Goal: Information Seeking & Learning: Learn about a topic

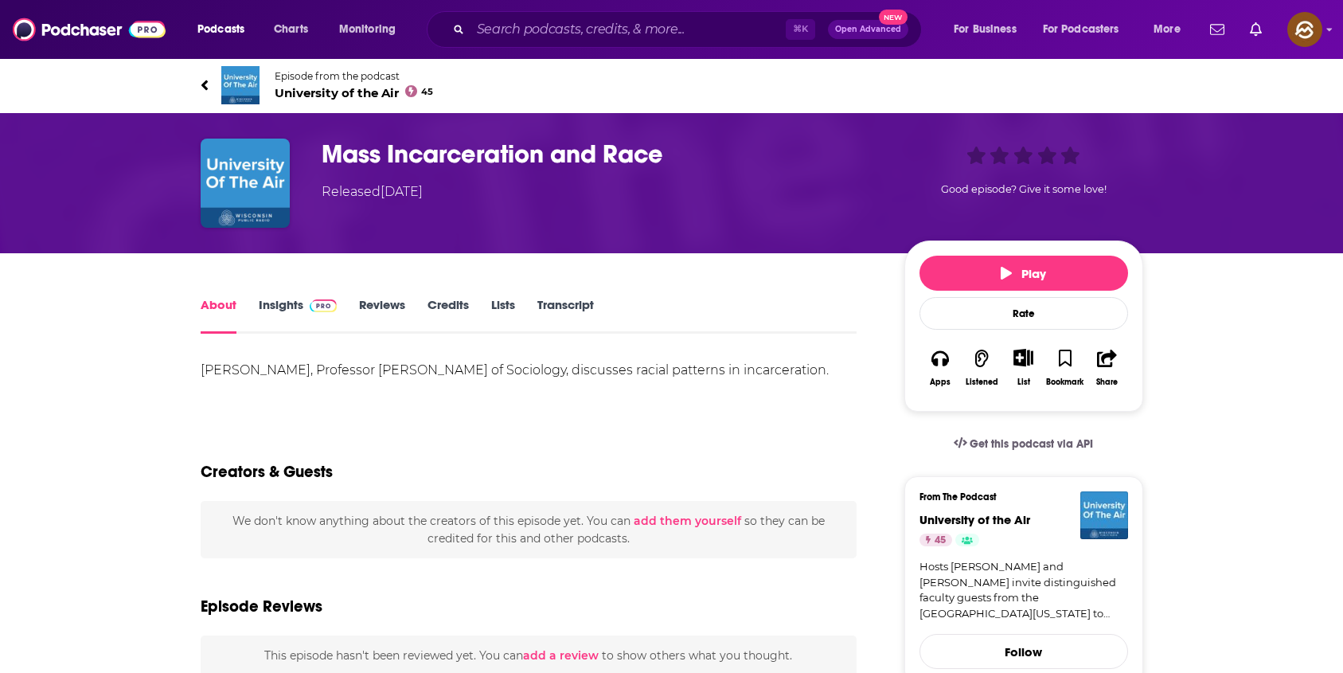
click at [198, 81] on div "Episode from the podcast University of the Air 45 Next Episode" at bounding box center [672, 85] width 966 height 64
click at [209, 84] on link "Episode from the podcast University of the Air 45" at bounding box center [672, 85] width 943 height 38
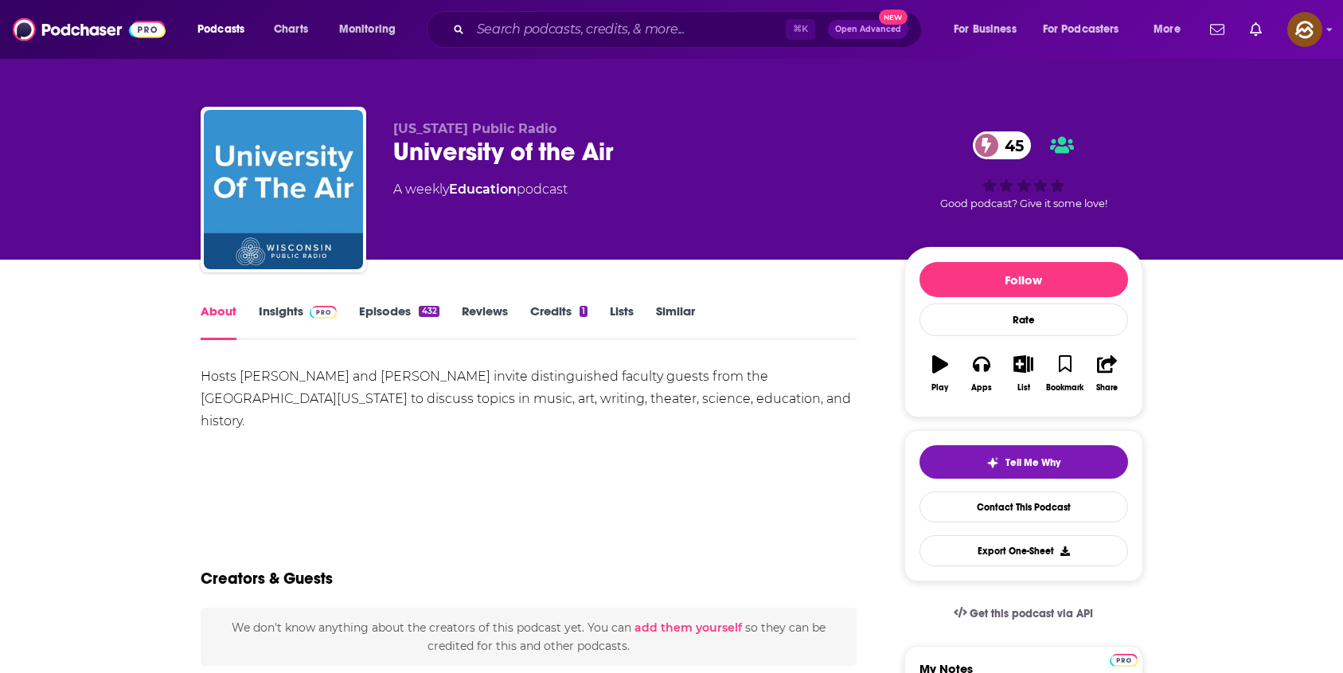
click at [453, 151] on div "University of the Air 45" at bounding box center [636, 151] width 486 height 31
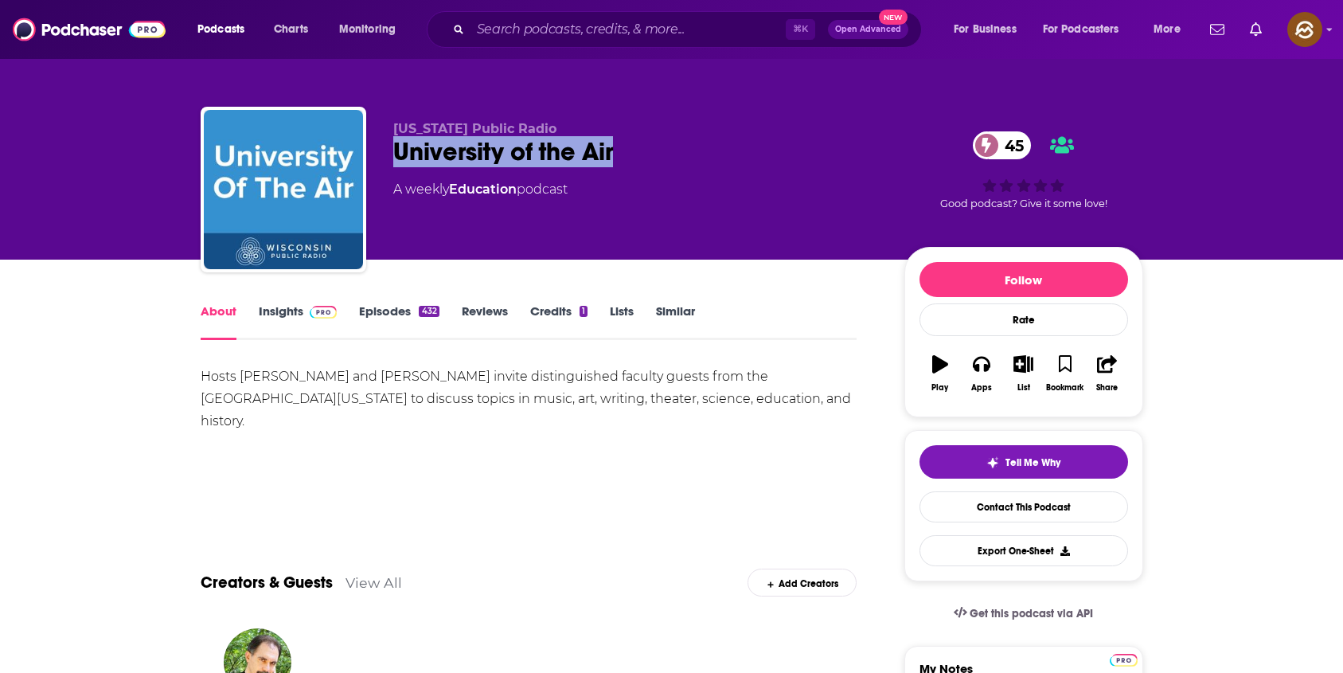
drag, startPoint x: 453, startPoint y: 151, endPoint x: 603, endPoint y: 154, distance: 150.5
copy h1 "University of the Air"
click at [603, 154] on div "University of the Air 45" at bounding box center [636, 151] width 486 height 31
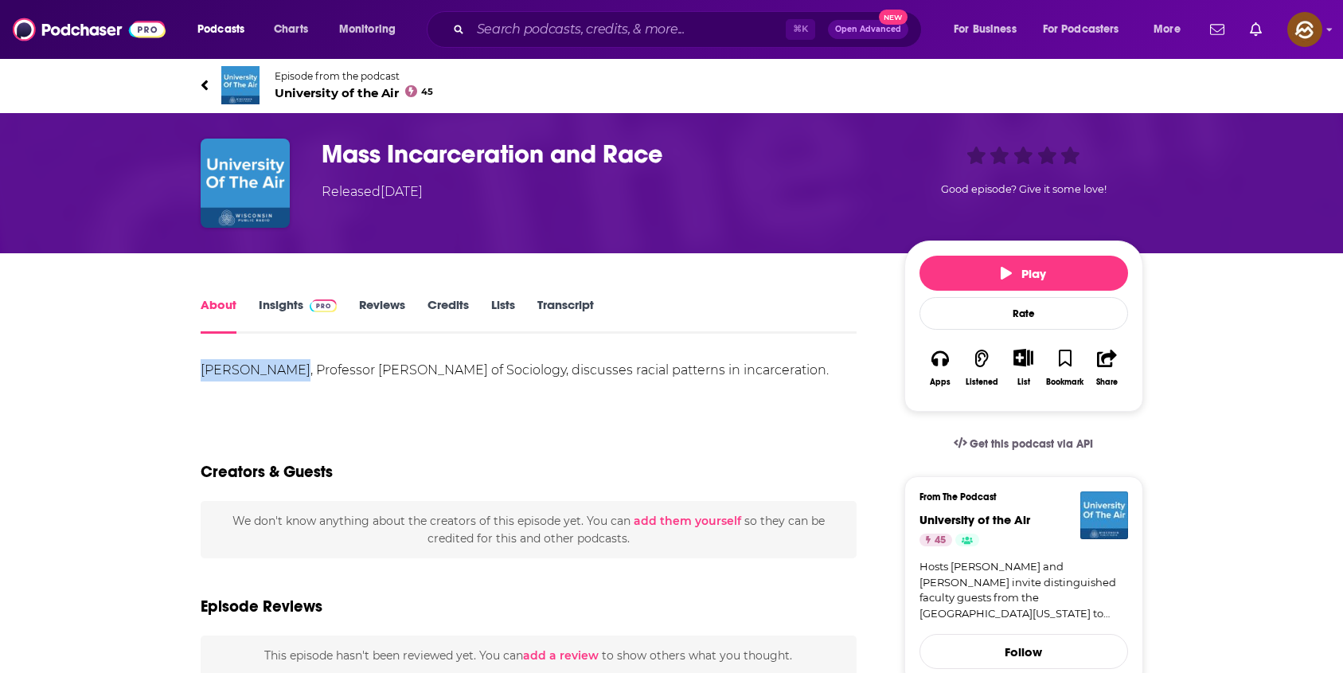
drag, startPoint x: 172, startPoint y: 371, endPoint x: 287, endPoint y: 378, distance: 114.9
copy div "Pamela Oliver"
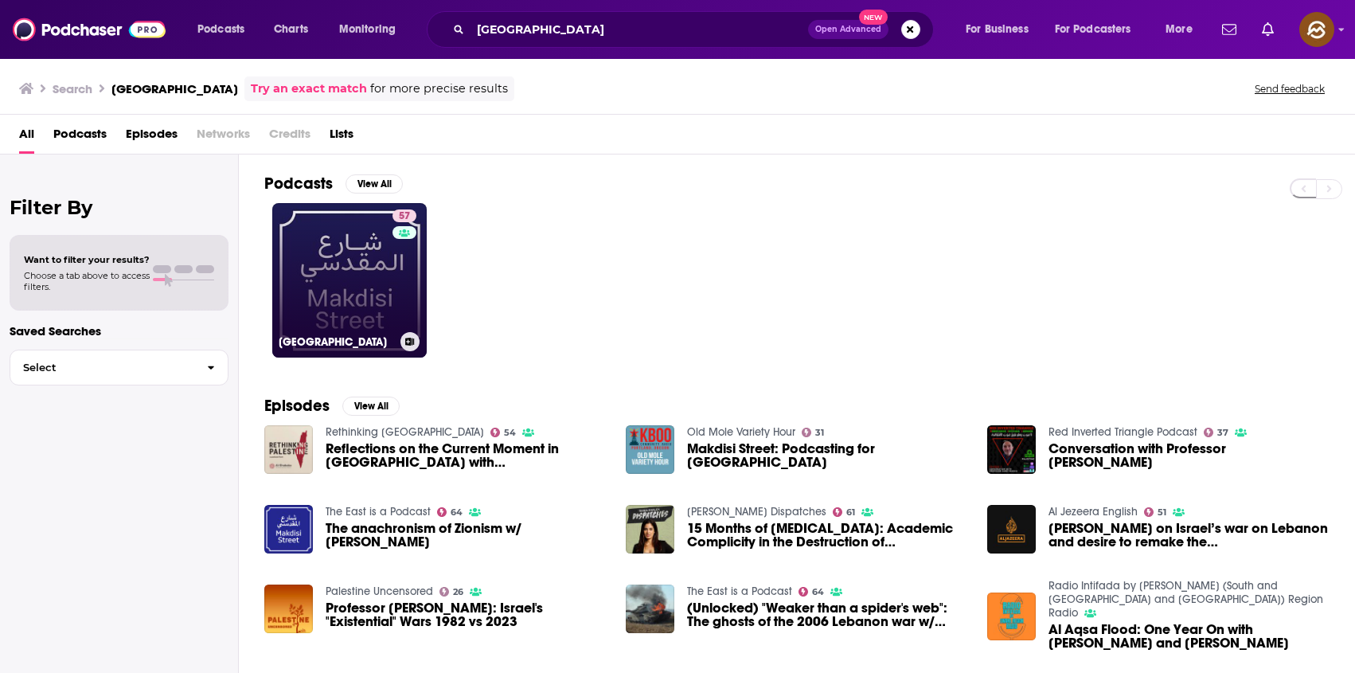
click at [325, 291] on link "57 Makdisi Street" at bounding box center [349, 280] width 154 height 154
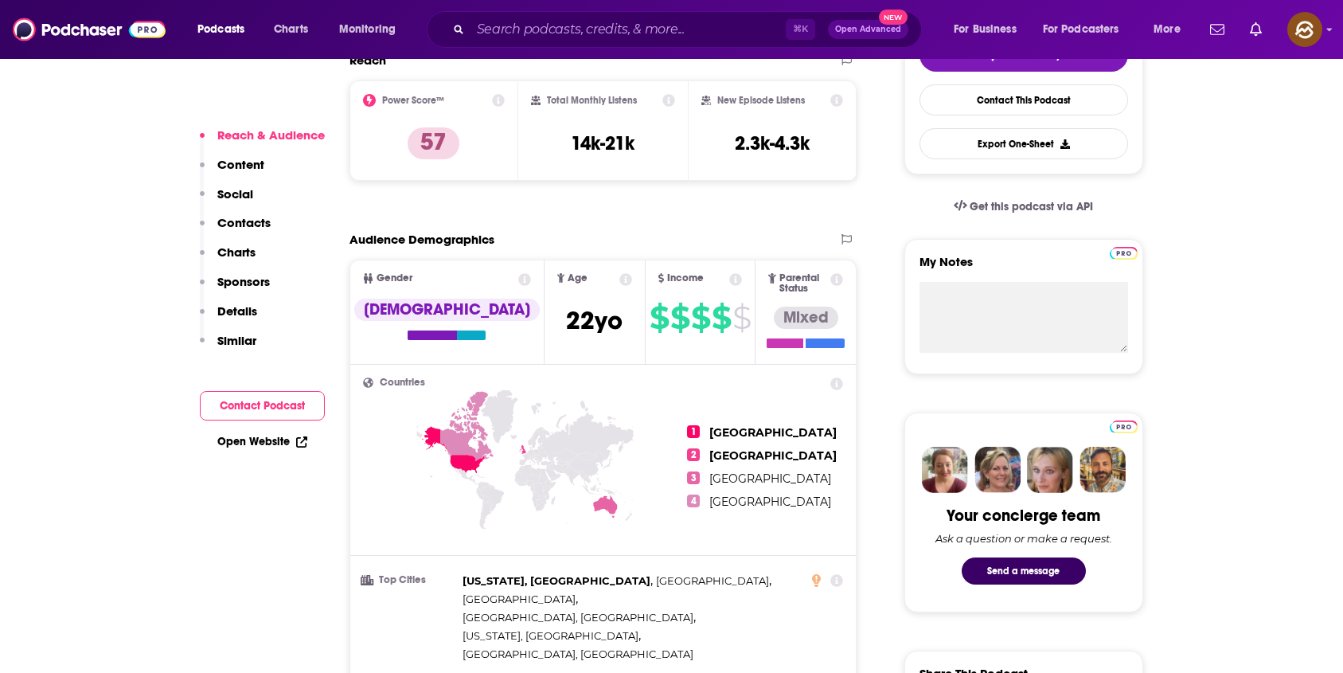
scroll to position [406, 0]
click at [238, 228] on p "Contacts" at bounding box center [243, 222] width 53 height 15
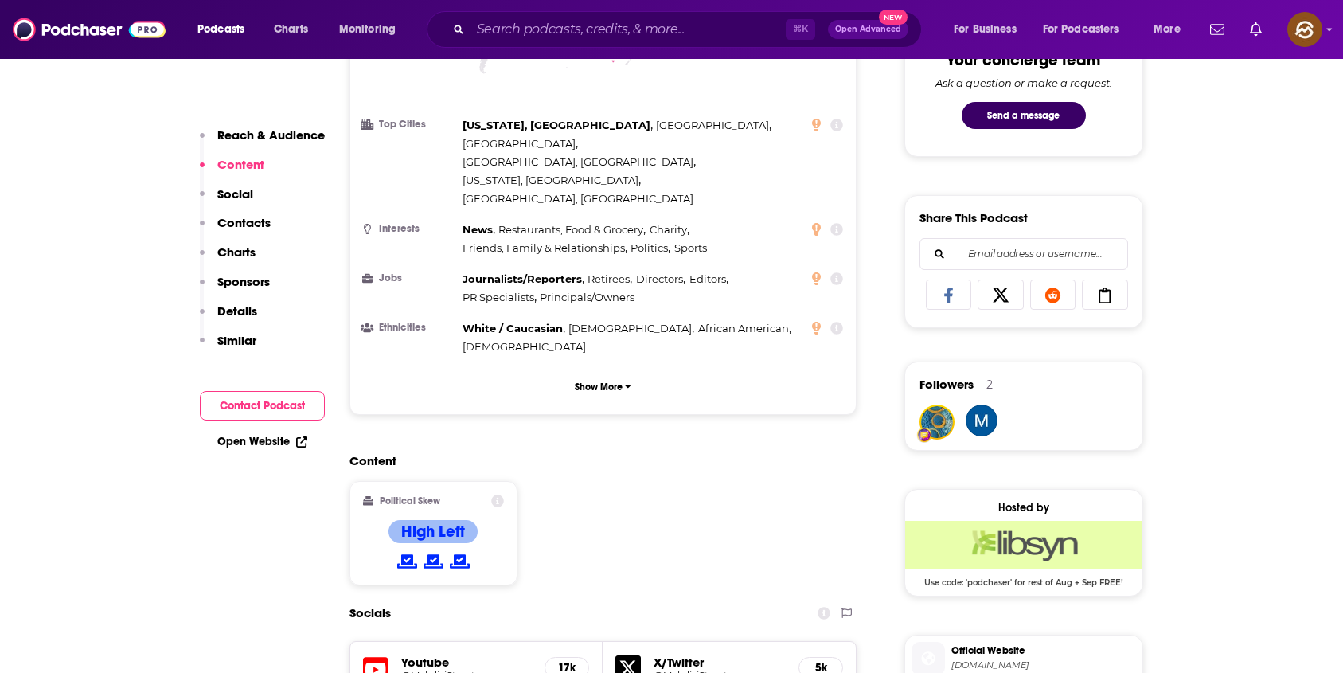
scroll to position [594, 0]
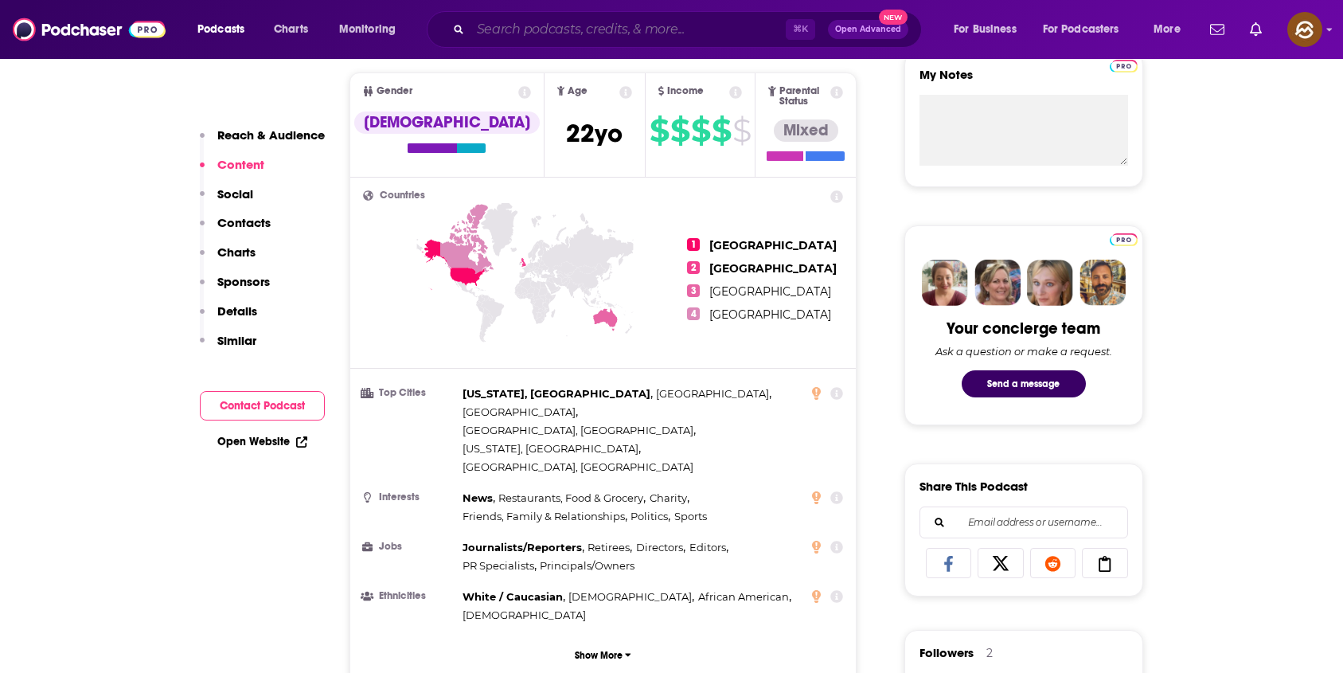
click at [545, 38] on input "Search podcasts, credits, & more..." at bounding box center [627, 29] width 315 height 25
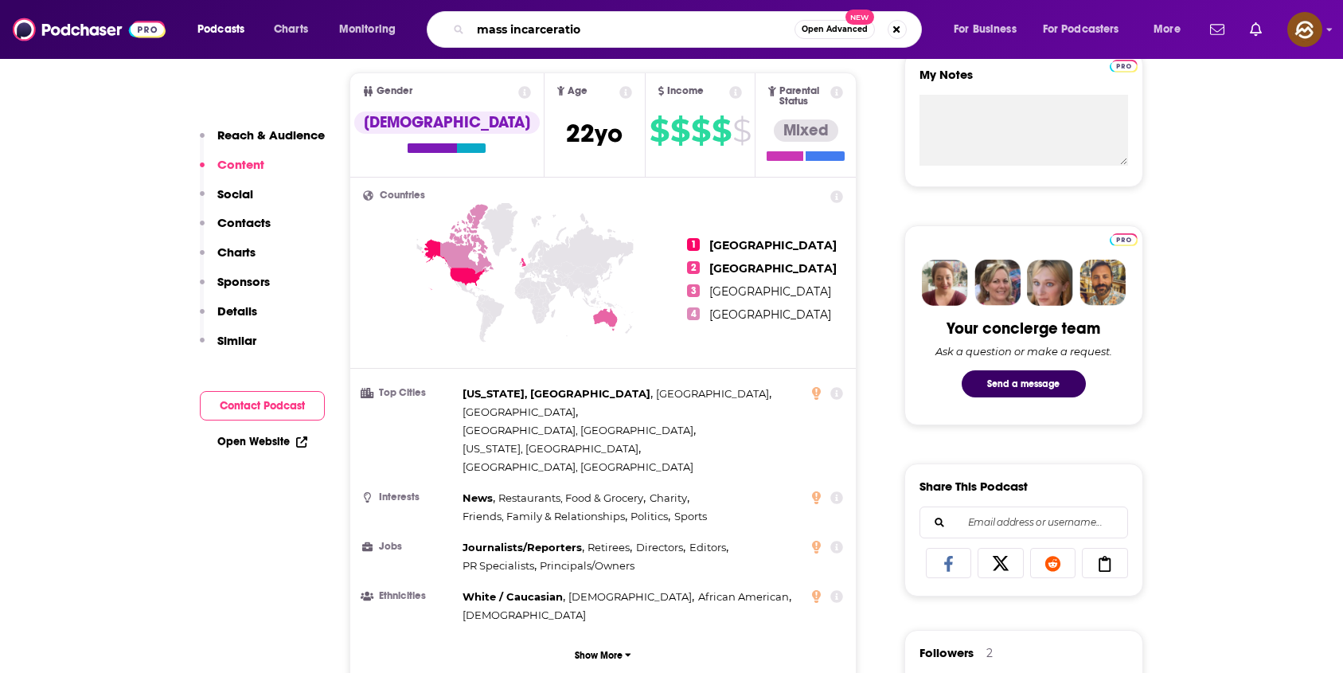
type input "mass incarceration"
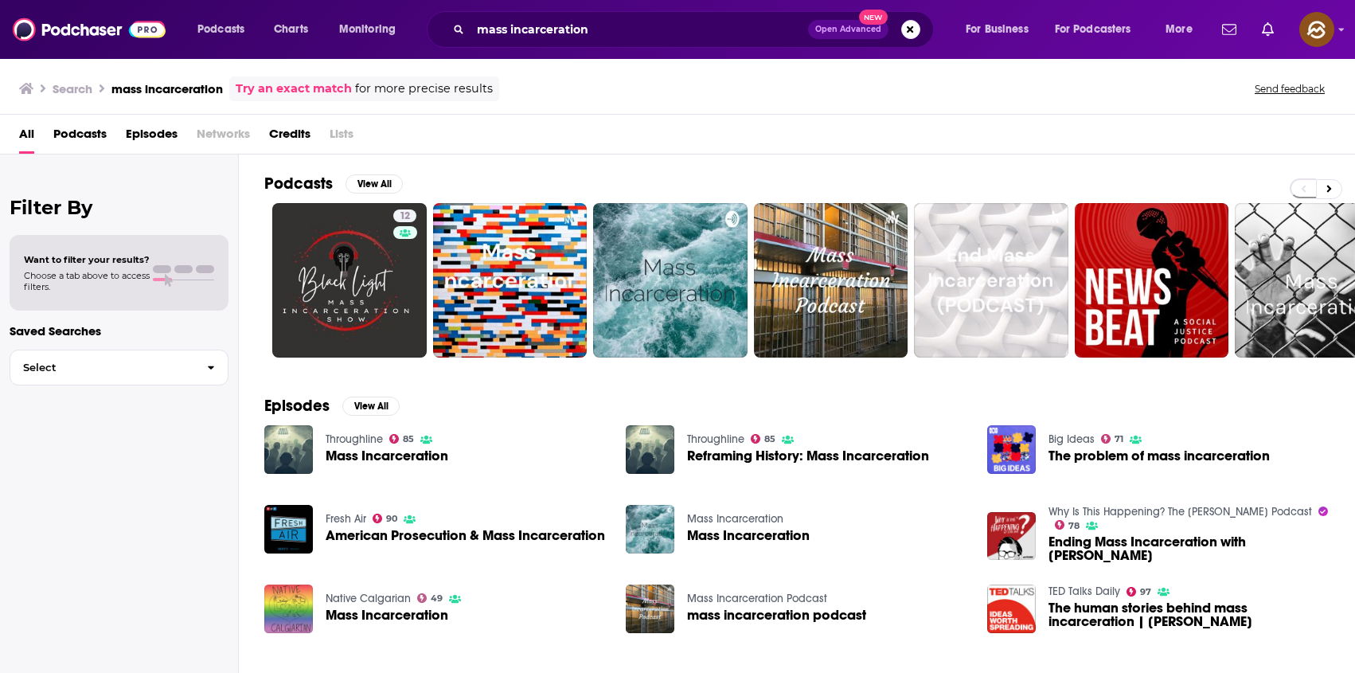
click at [151, 131] on span "Episodes" at bounding box center [152, 137] width 52 height 33
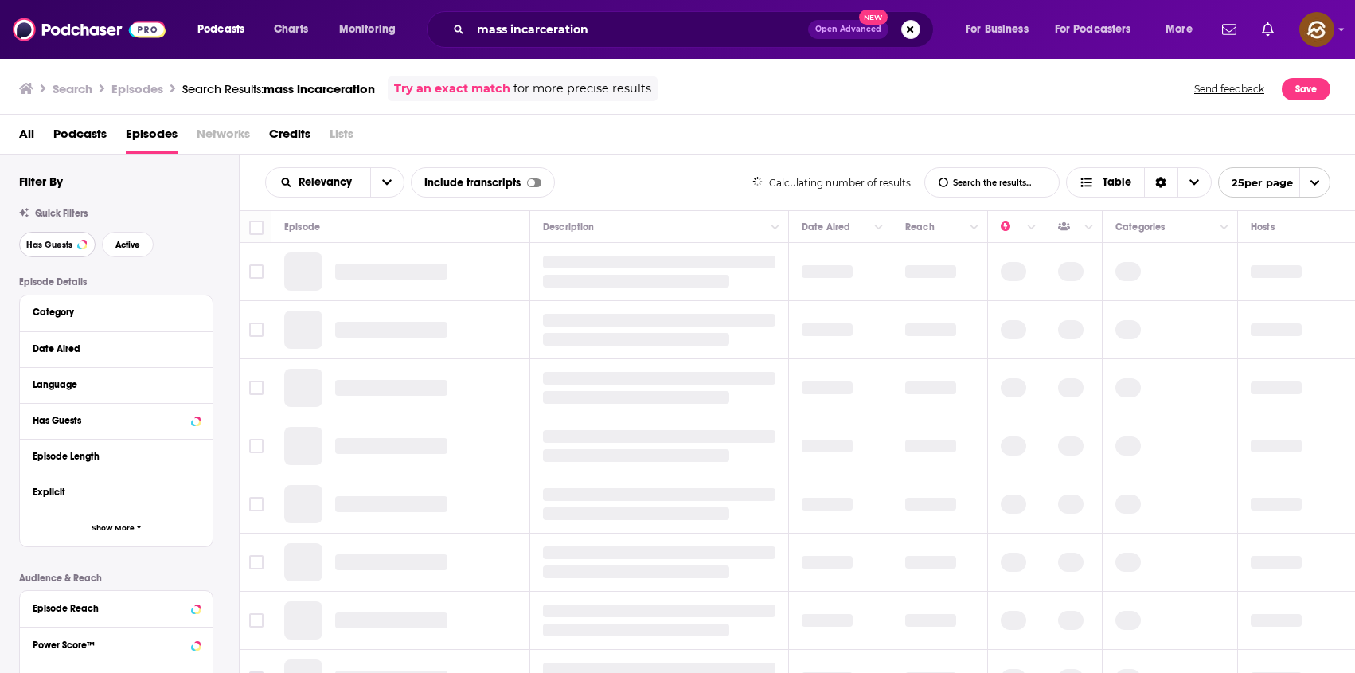
click at [59, 252] on button "Has Guests" at bounding box center [57, 244] width 76 height 25
click at [132, 247] on span "Active" at bounding box center [127, 244] width 25 height 9
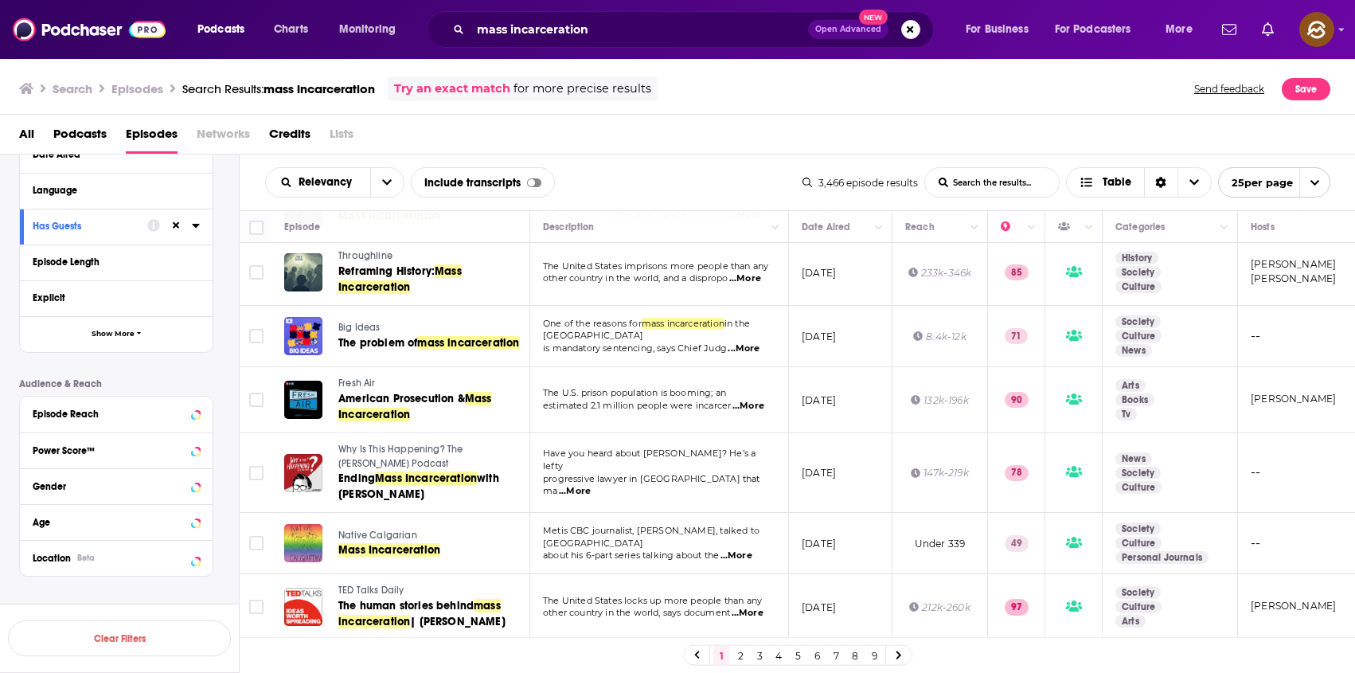
scroll to position [219, 0]
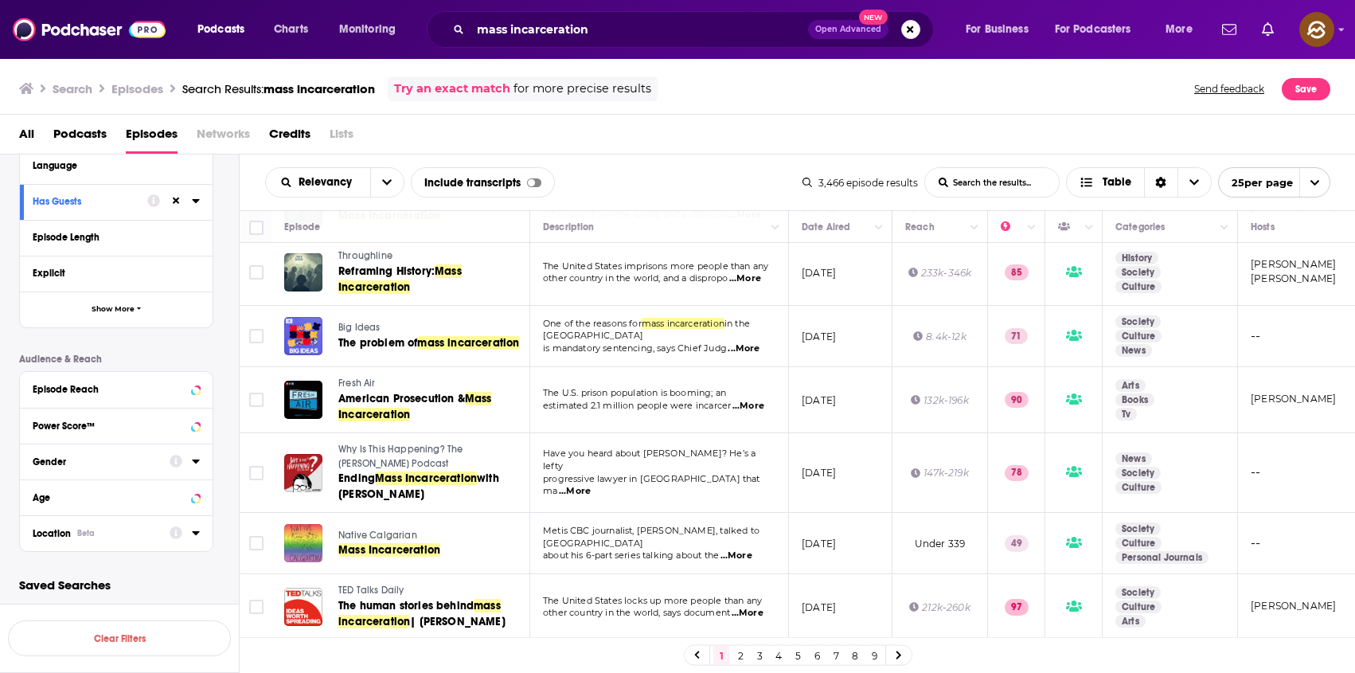
click at [128, 535] on div "Location Beta" at bounding box center [96, 533] width 127 height 11
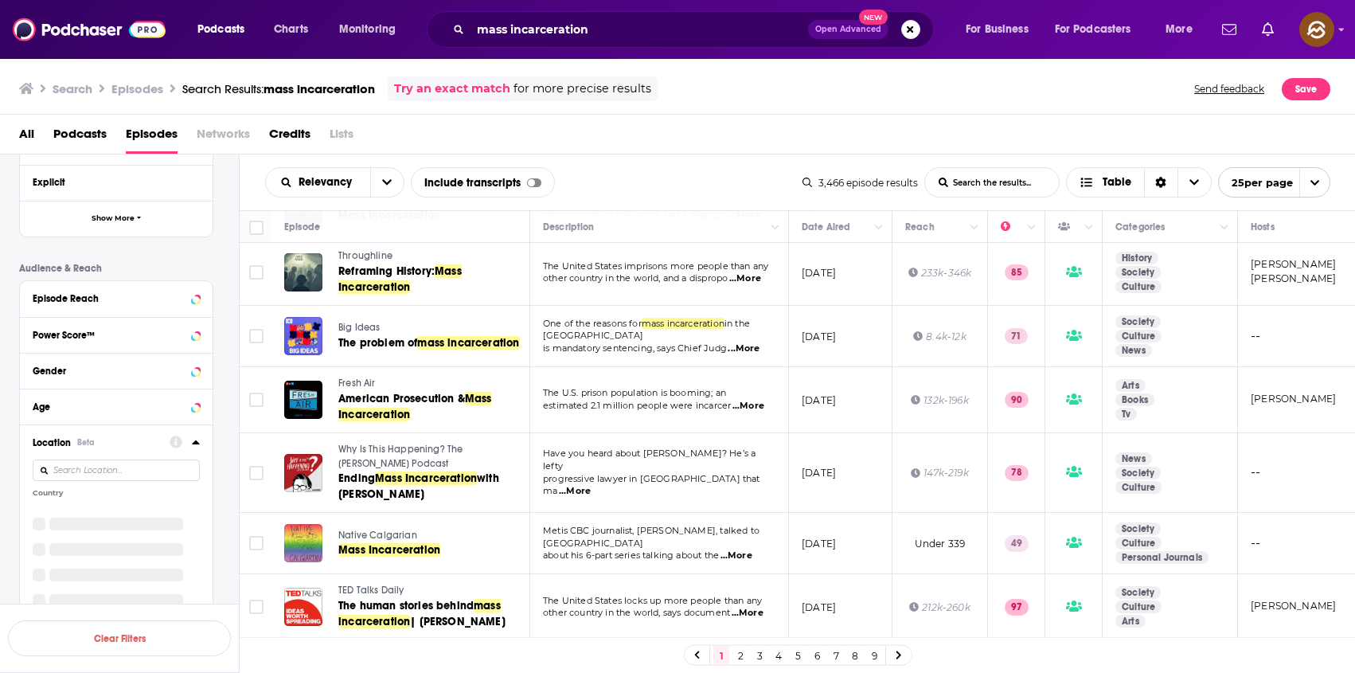
scroll to position [313, 0]
click at [95, 516] on div "United States Australia Brazil More Countries" at bounding box center [116, 544] width 167 height 84
click at [97, 507] on span "United States" at bounding box center [102, 508] width 98 height 11
click at [39, 513] on input "multiSelectOption-unitedstates-0" at bounding box center [39, 513] width 0 height 0
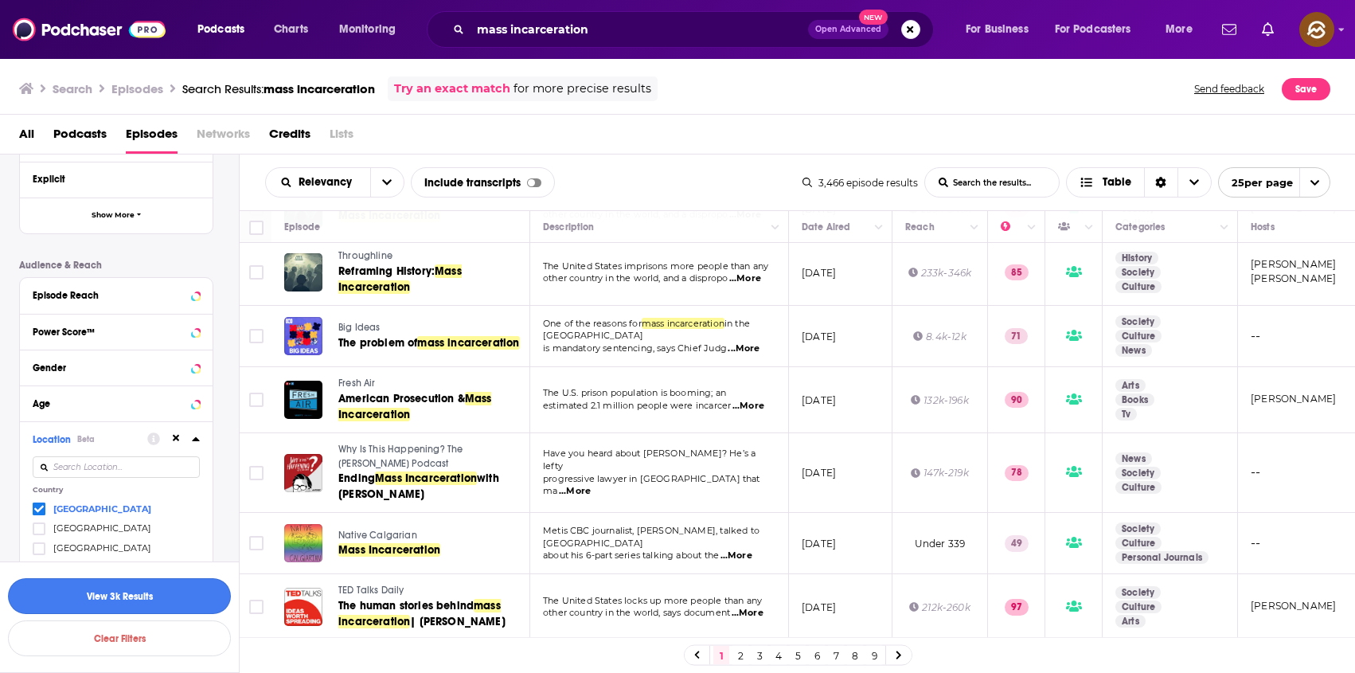
click at [135, 595] on button "View 3k Results" at bounding box center [119, 596] width 223 height 36
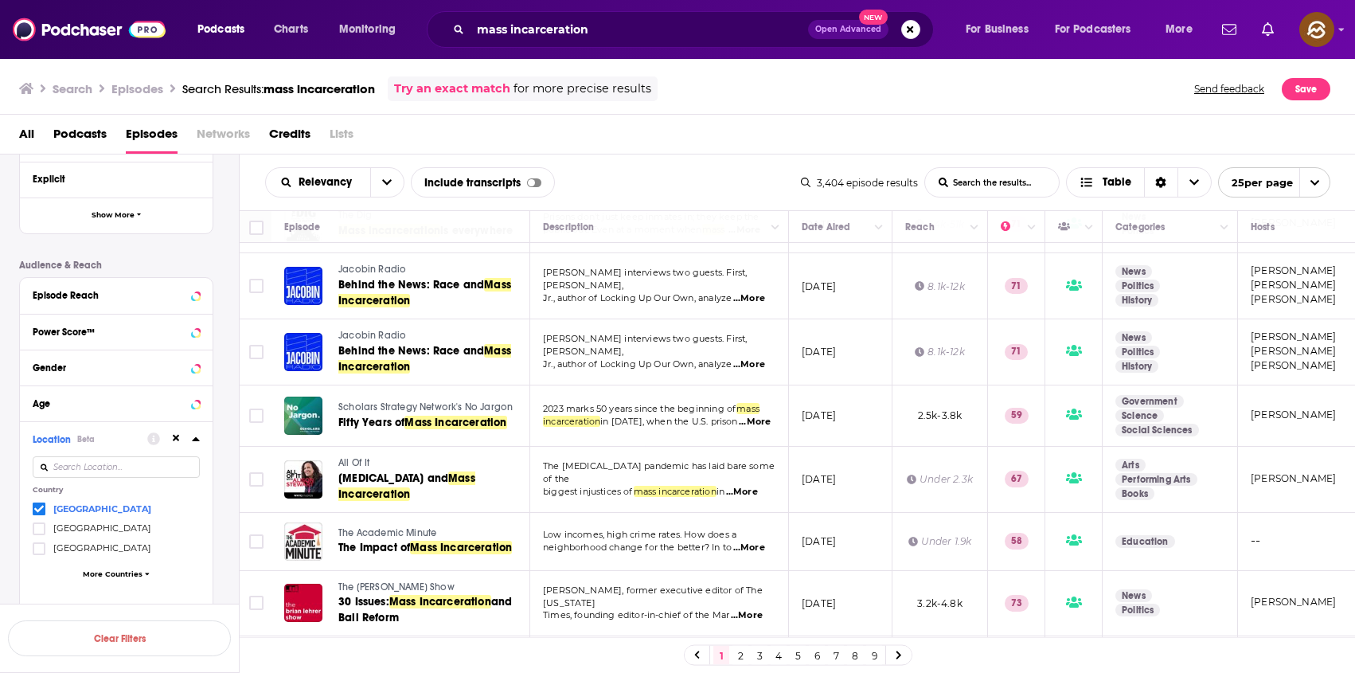
scroll to position [1242, 0]
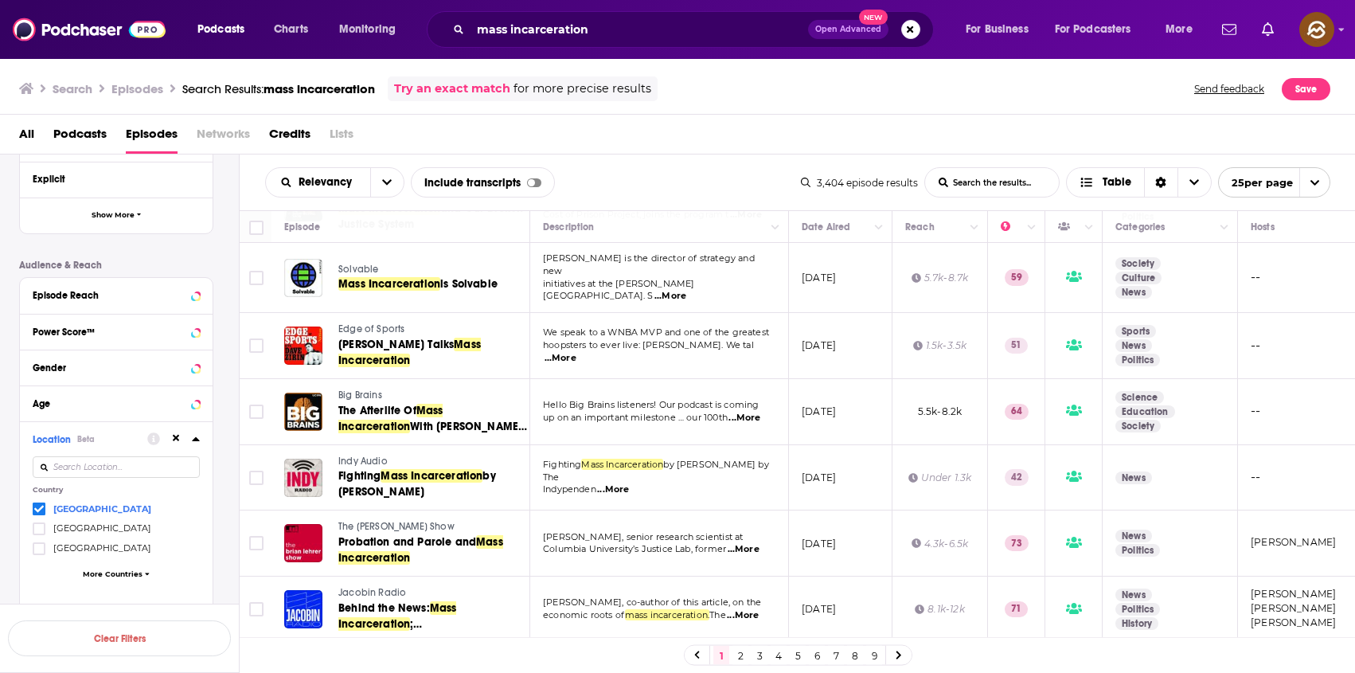
click at [797, 655] on link "5" at bounding box center [798, 655] width 16 height 19
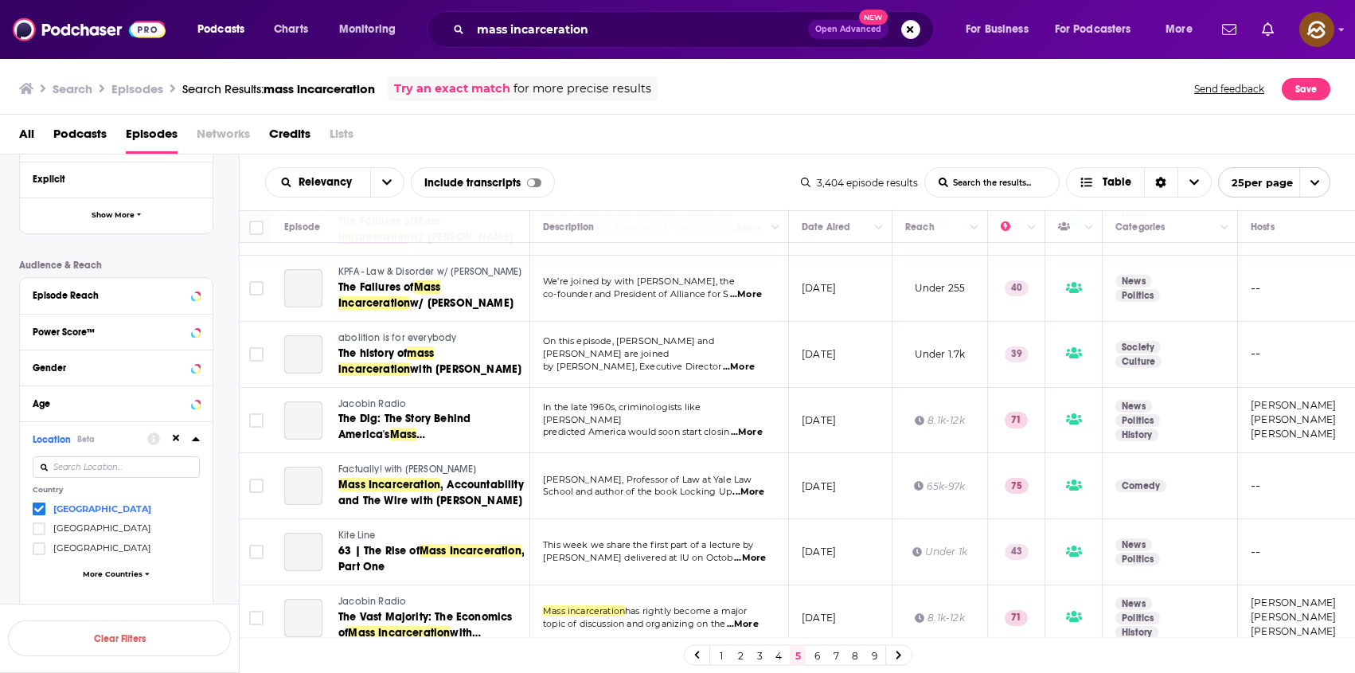
scroll to position [792, 0]
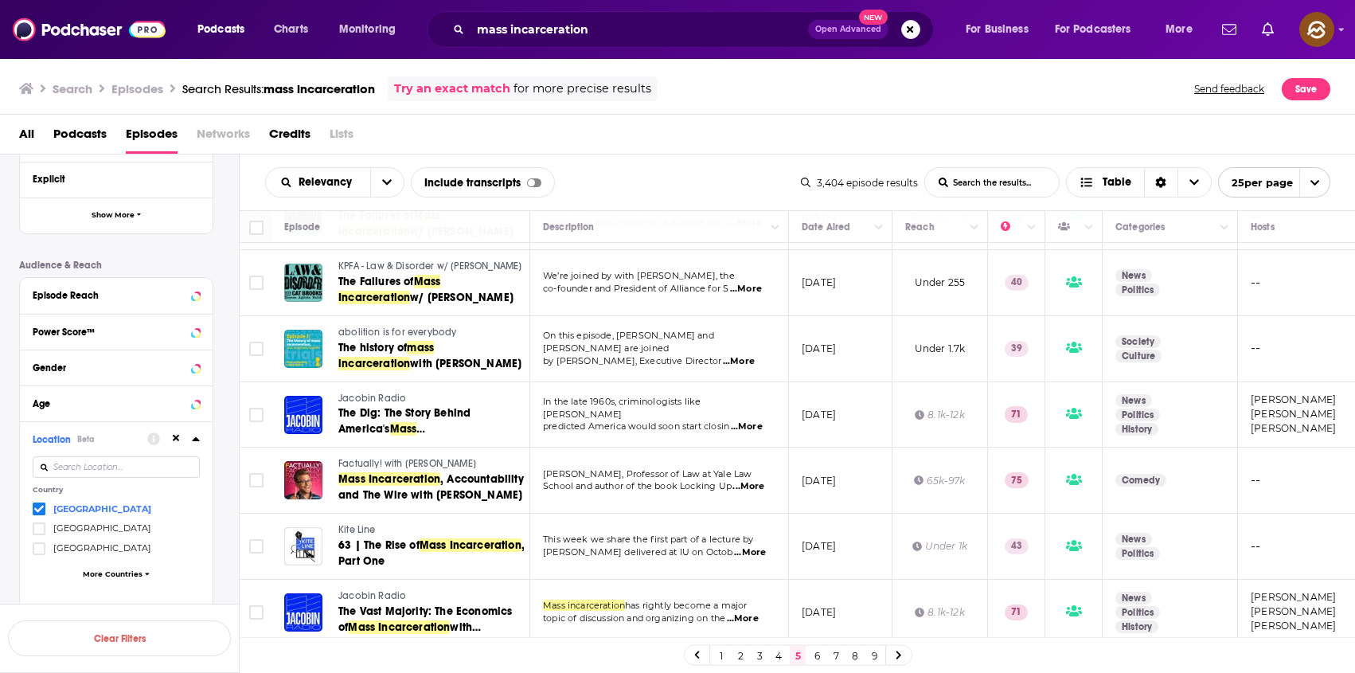
click at [364, 458] on span "Factually! with Adam Conover" at bounding box center [407, 463] width 138 height 11
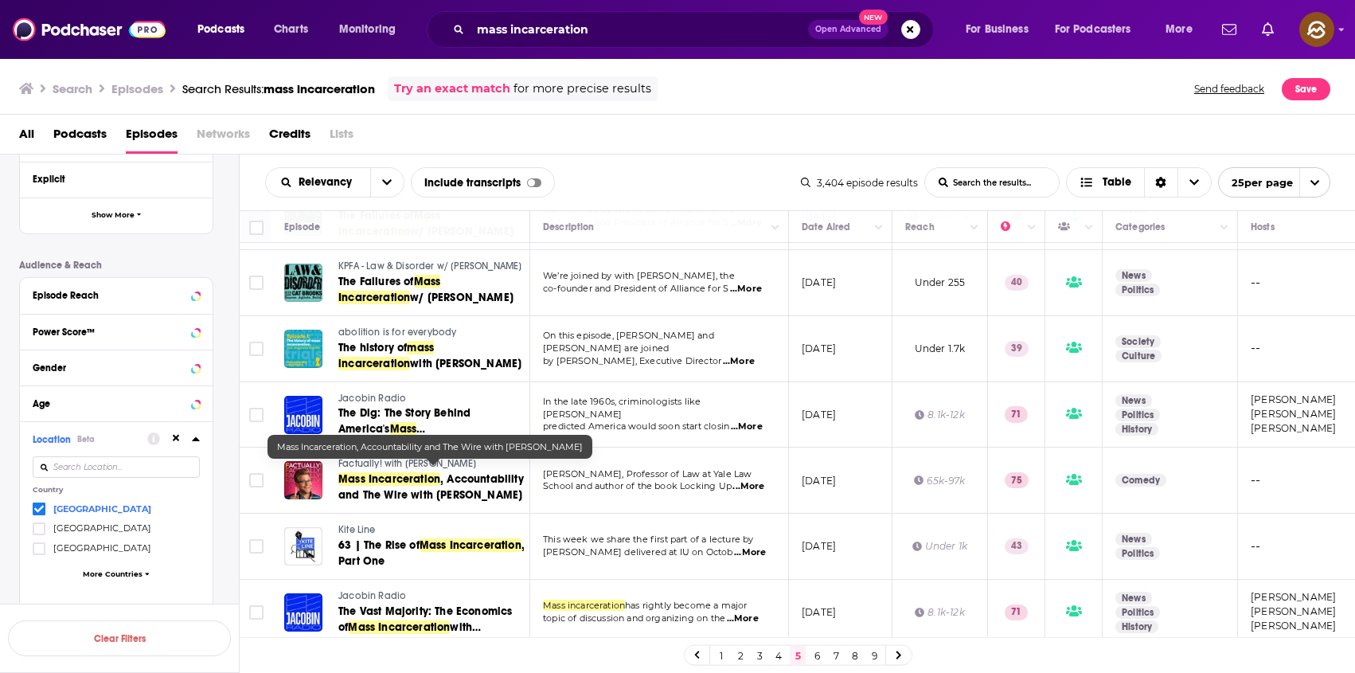
click at [416, 484] on span ", Accountability and The Wire with James Forman Jr." at bounding box center [430, 486] width 185 height 29
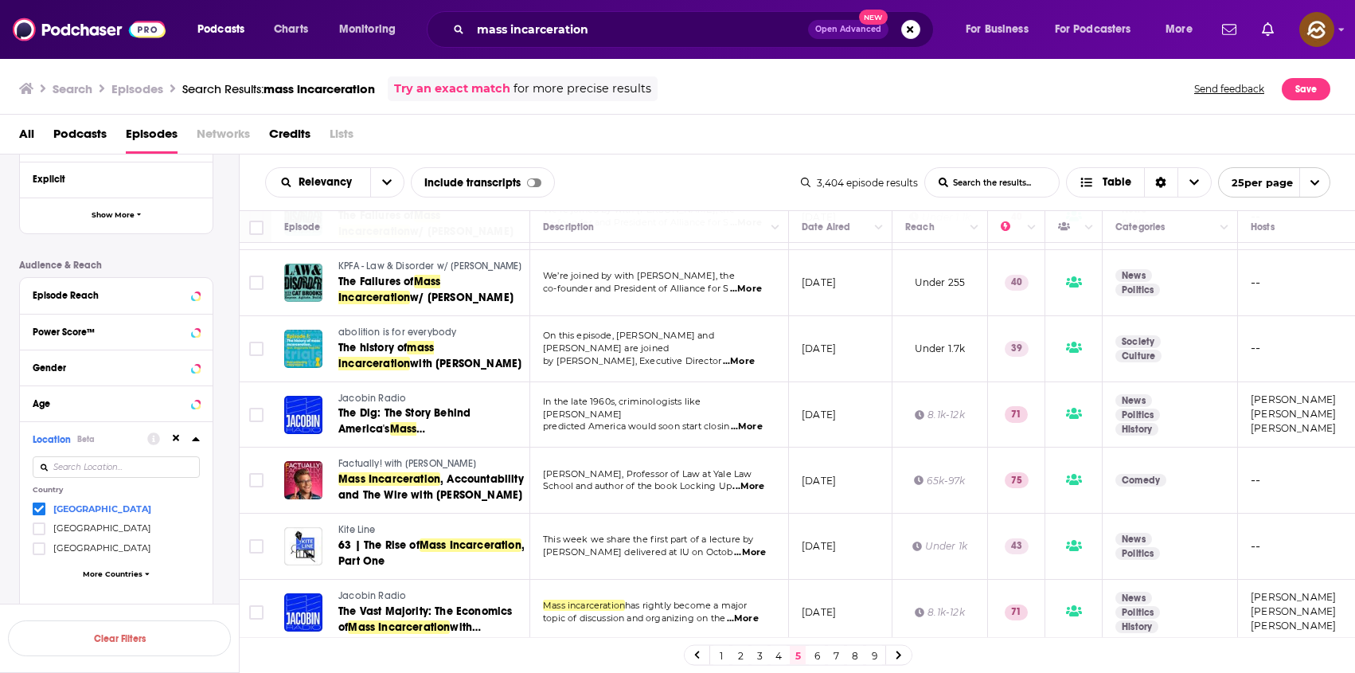
click at [684, 175] on div "Relevancy List Search Input Search the results... Include transcripts Table" at bounding box center [533, 182] width 536 height 30
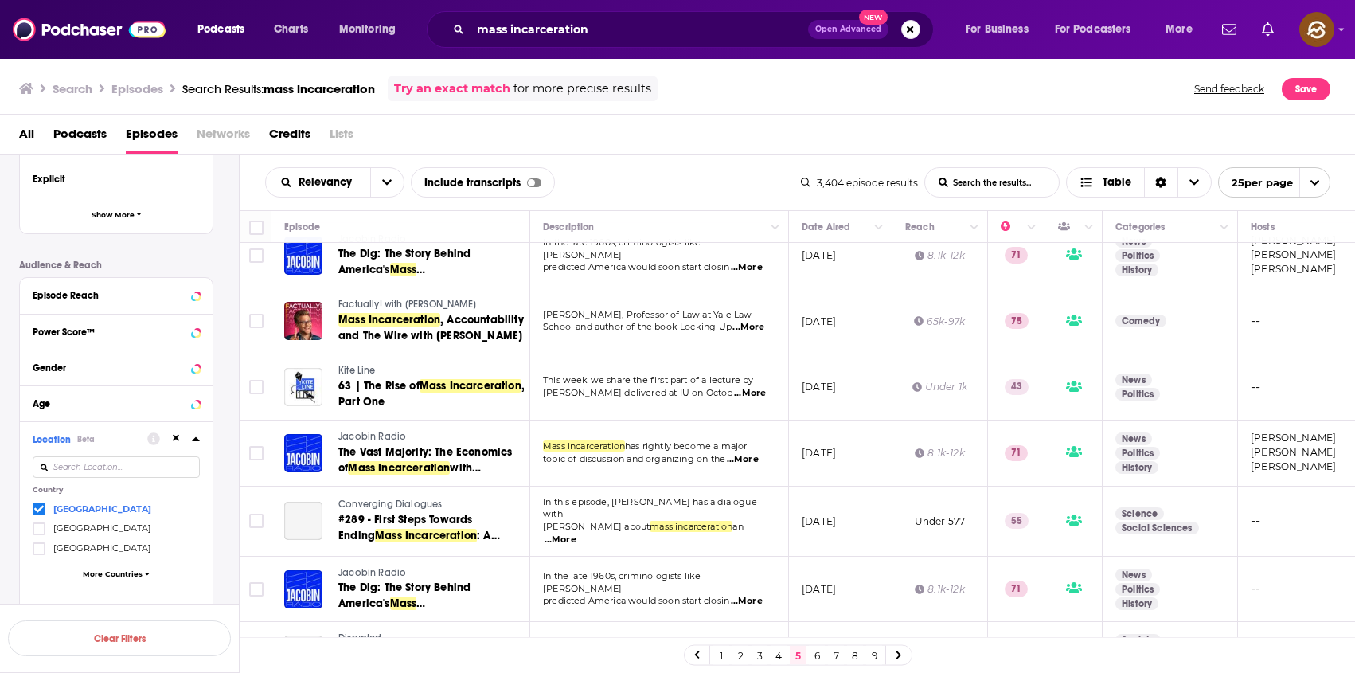
scroll to position [955, 0]
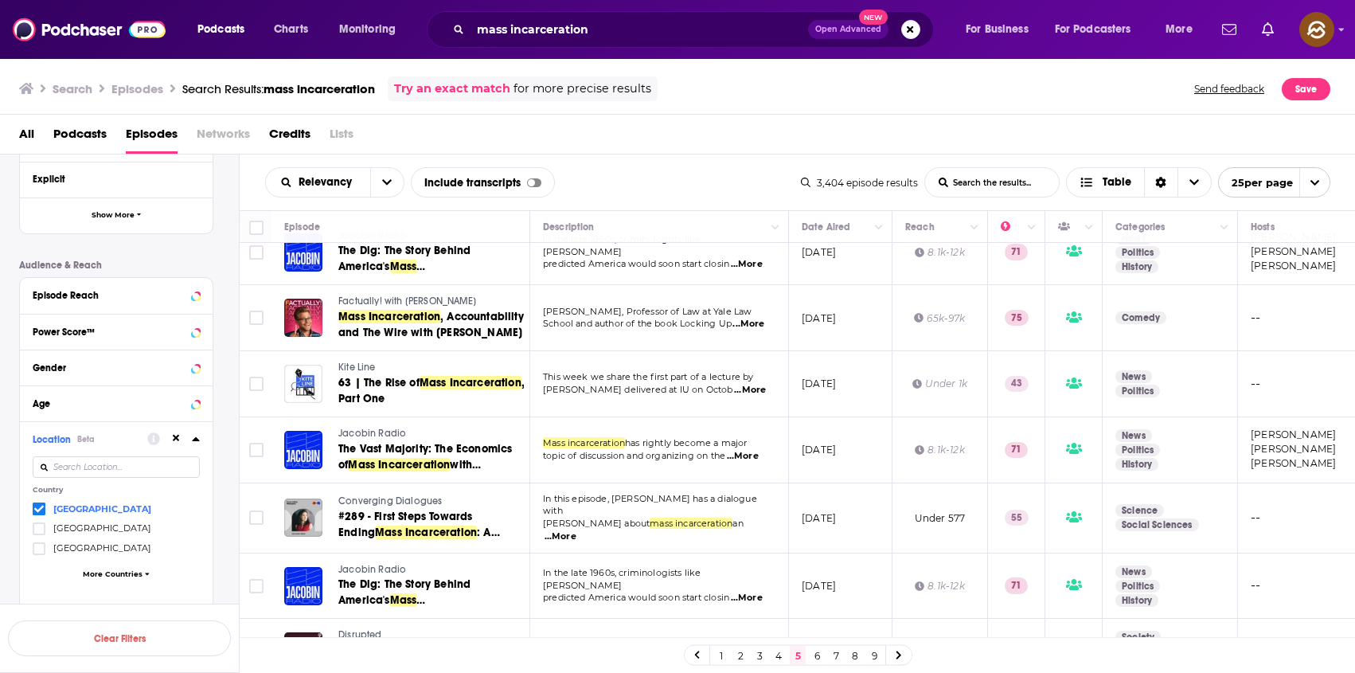
drag, startPoint x: 357, startPoint y: 358, endPoint x: 387, endPoint y: 365, distance: 30.9
click at [357, 361] on span "Kite Line" at bounding box center [356, 366] width 37 height 11
click at [486, 377] on span "Mass Incarceration" at bounding box center [471, 383] width 102 height 14
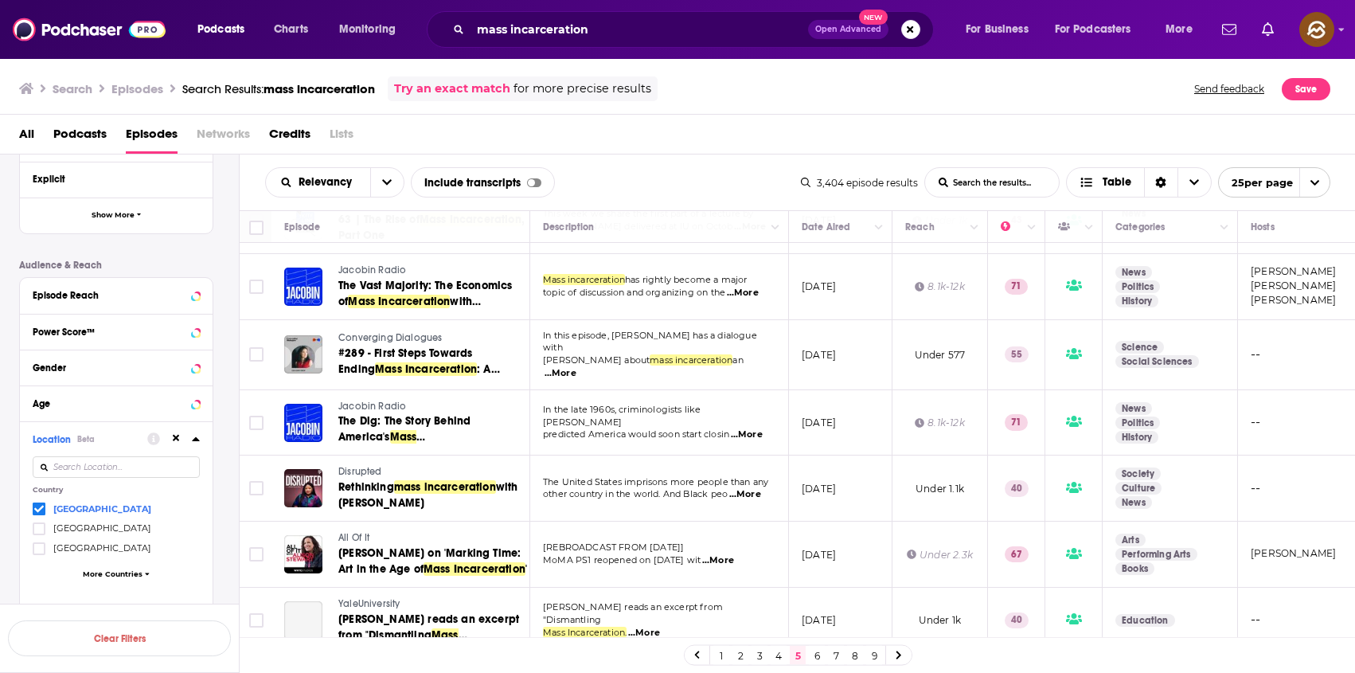
scroll to position [1144, 0]
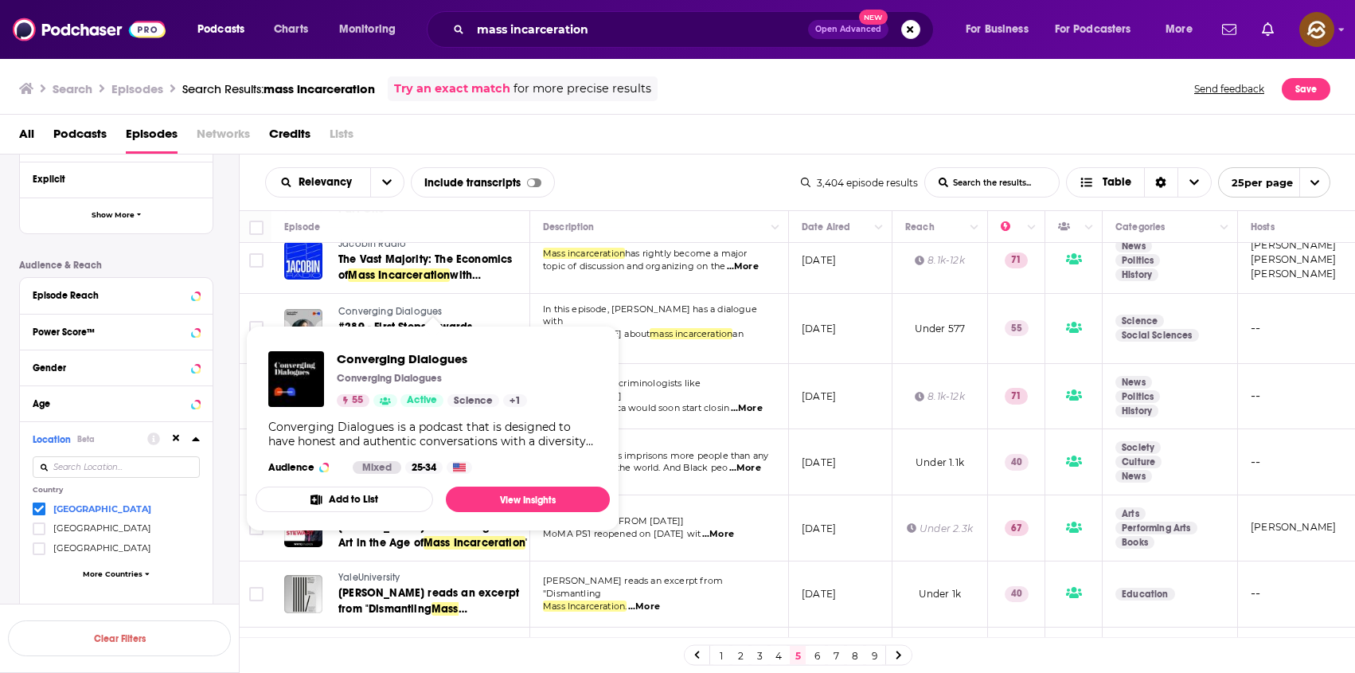
click at [393, 306] on span "Converging Dialogues" at bounding box center [389, 311] width 103 height 11
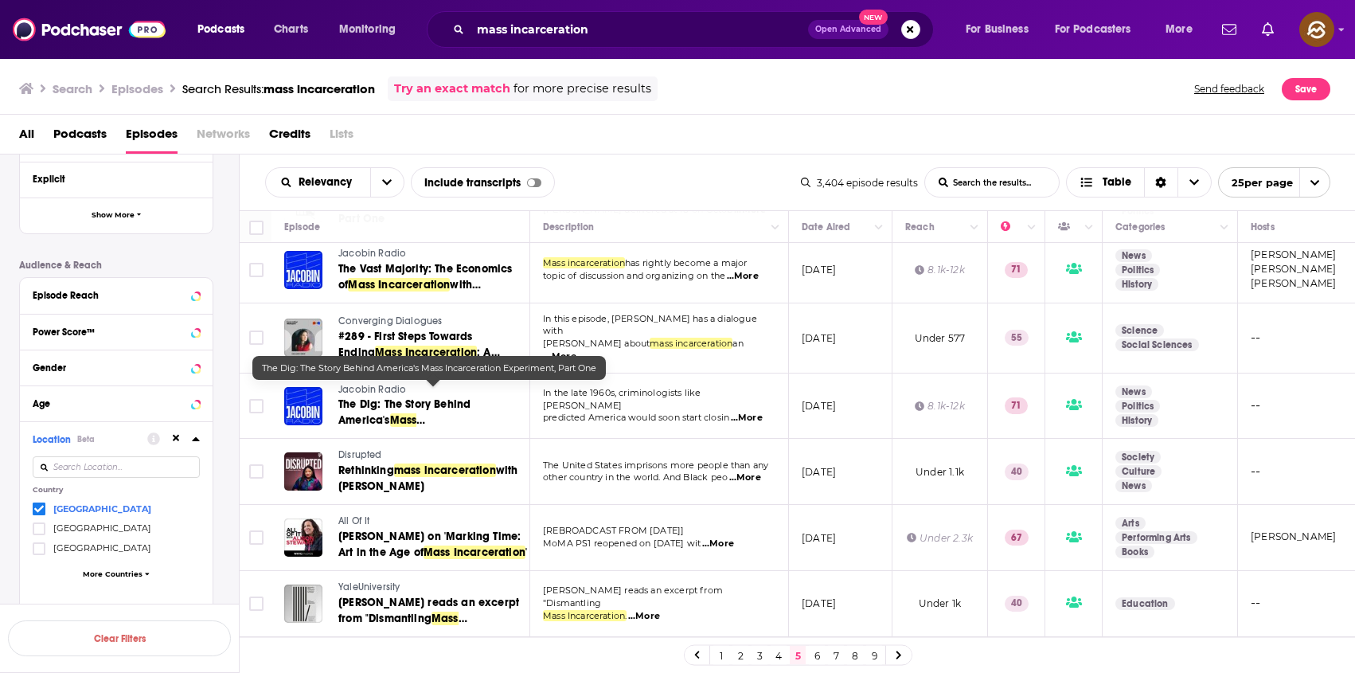
scroll to position [1125, 0]
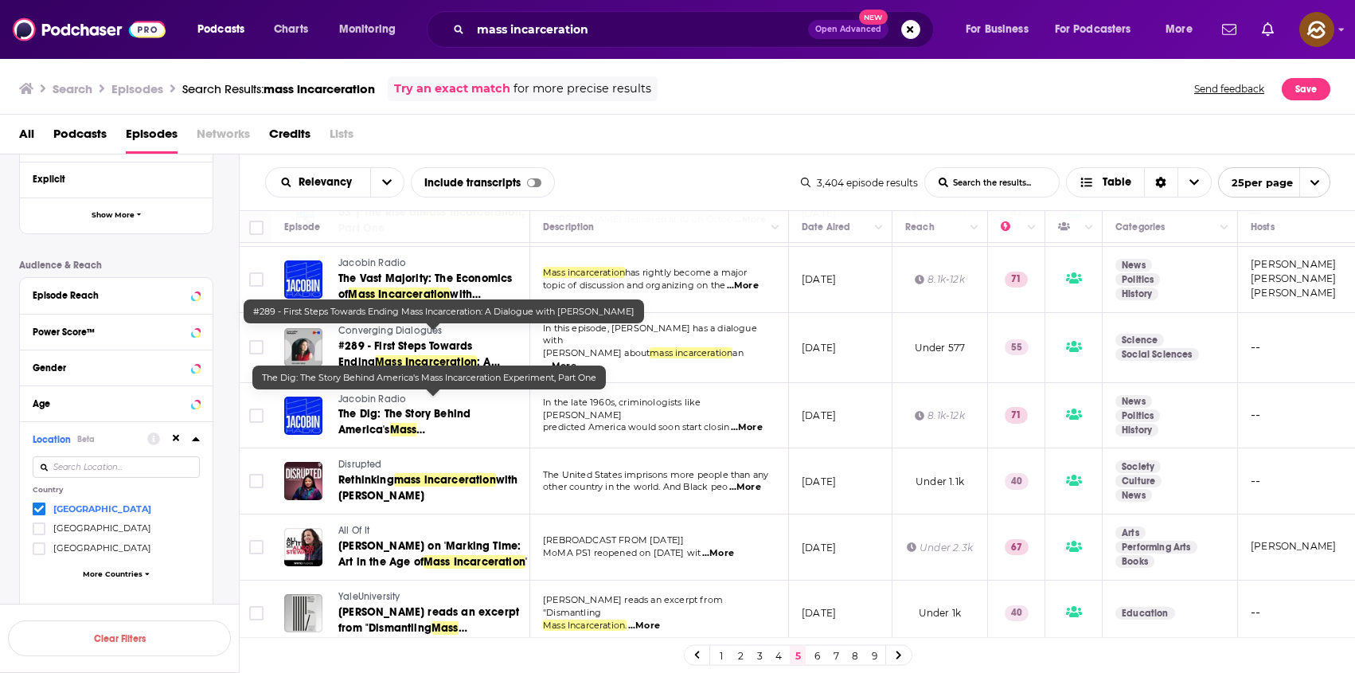
click at [455, 339] on span "#289 - First Steps Towards Ending" at bounding box center [405, 353] width 134 height 29
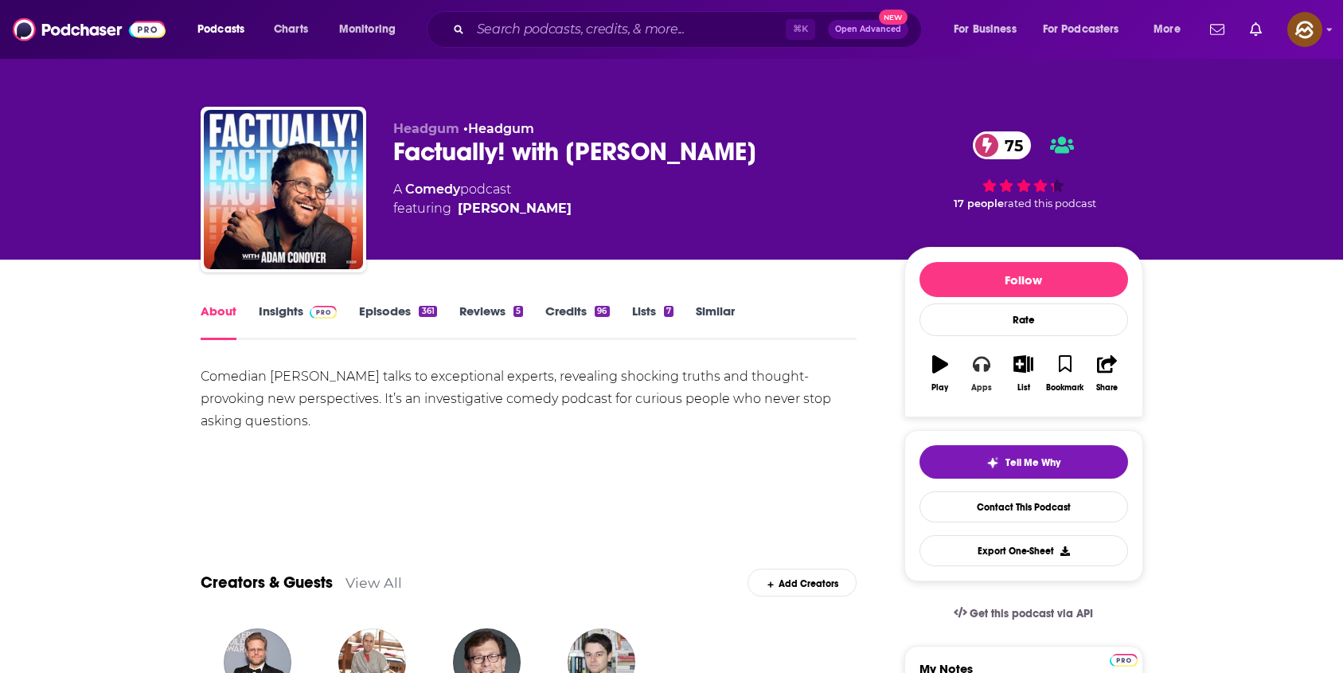
click at [970, 373] on button "Apps" at bounding box center [981, 373] width 41 height 57
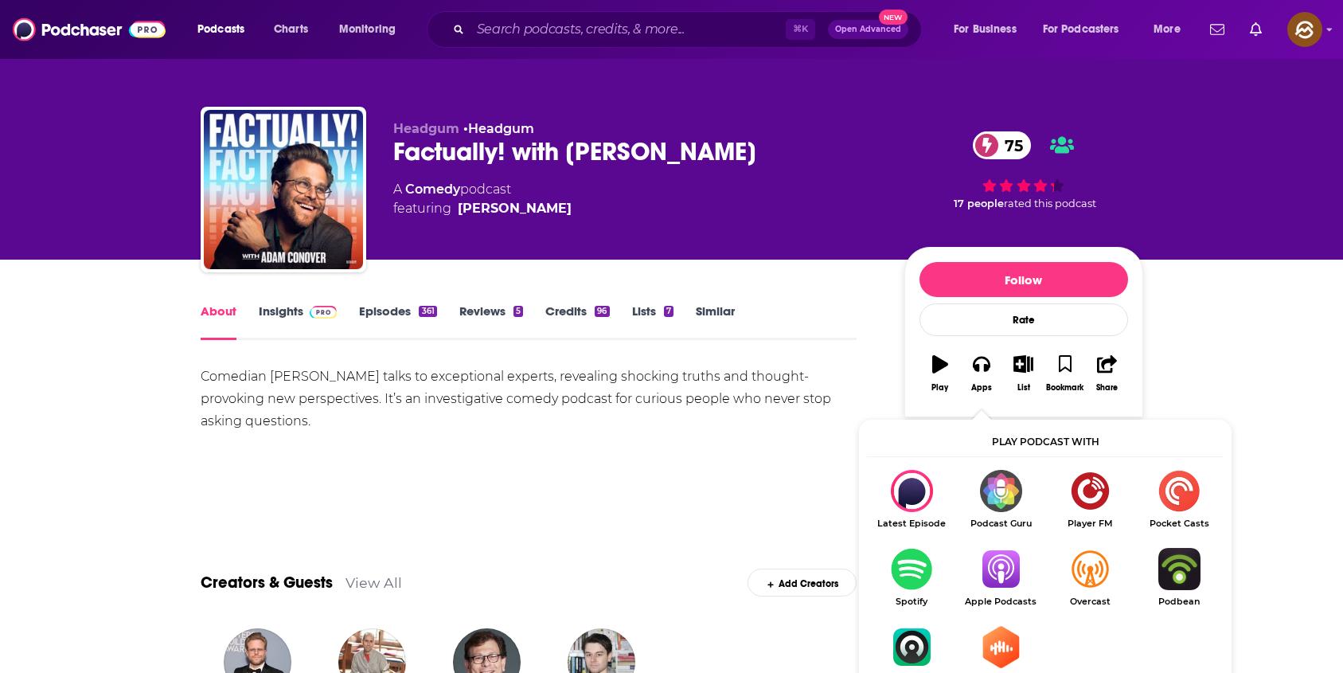
click at [994, 549] on img "Show Listen On dropdown" at bounding box center [1000, 569] width 89 height 42
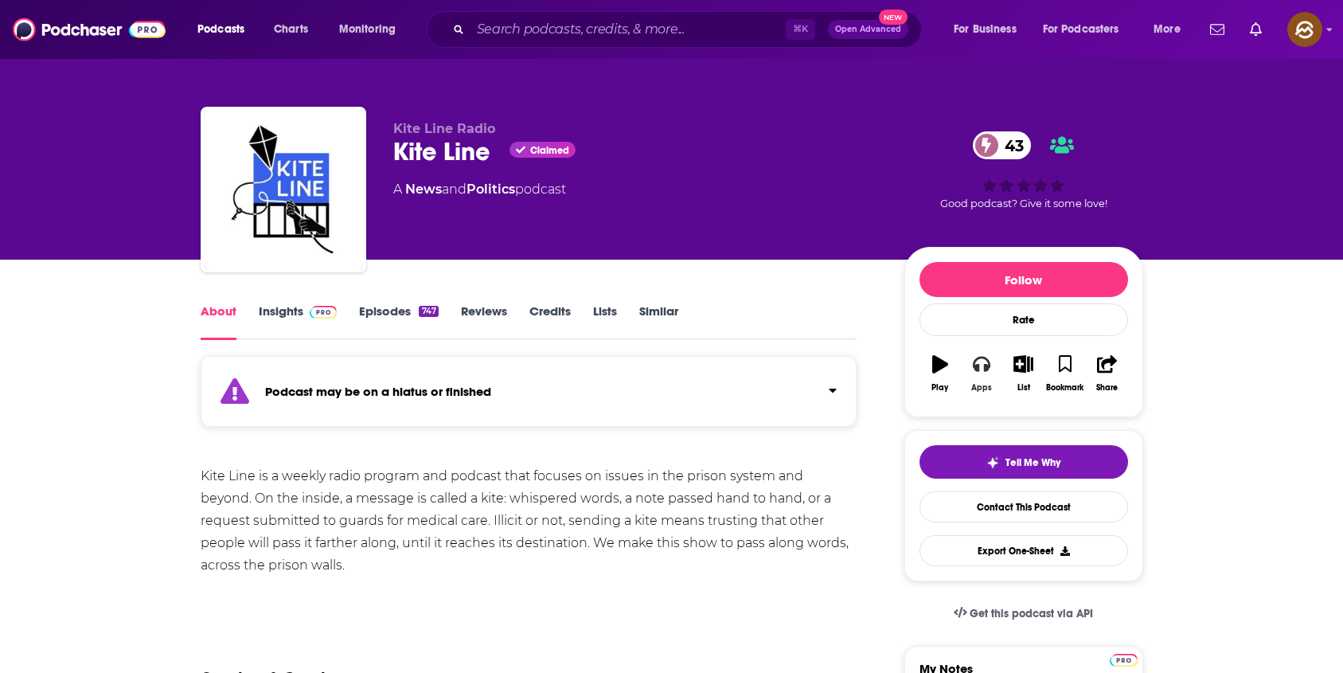
click at [987, 369] on icon "button" at bounding box center [982, 365] width 18 height 16
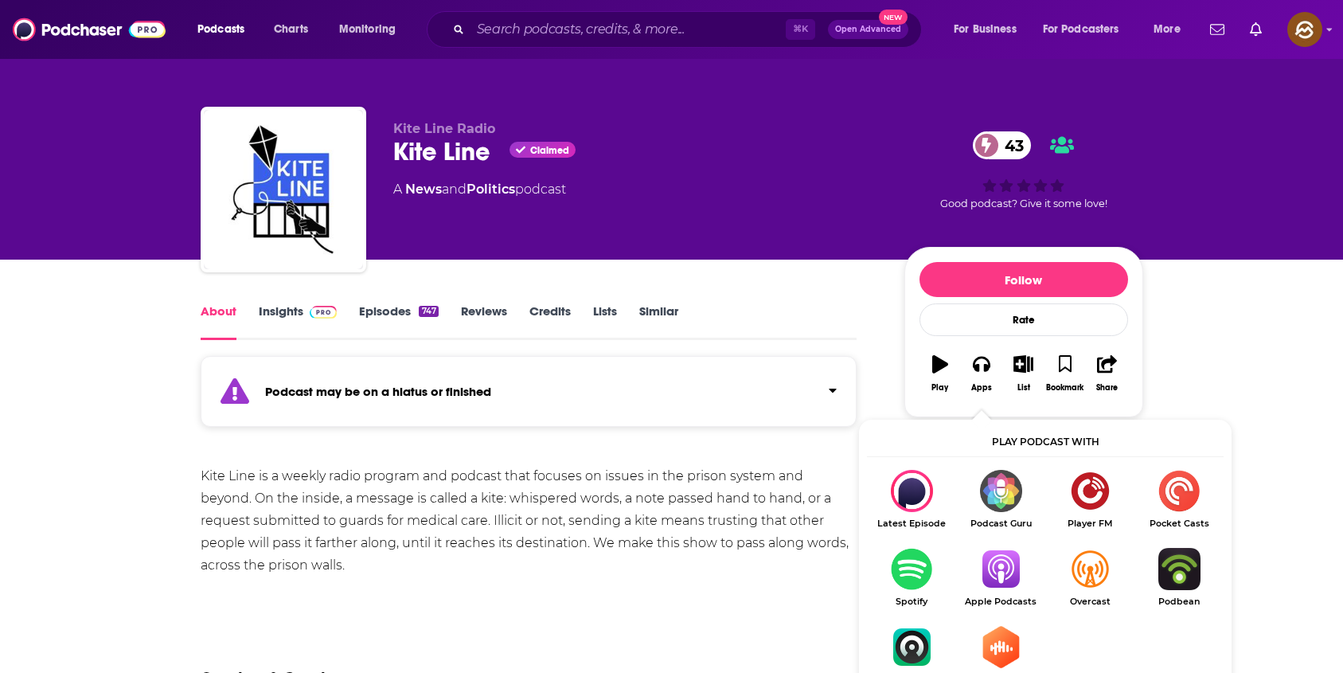
click at [1011, 572] on img "Show Listen On dropdown" at bounding box center [1000, 569] width 89 height 42
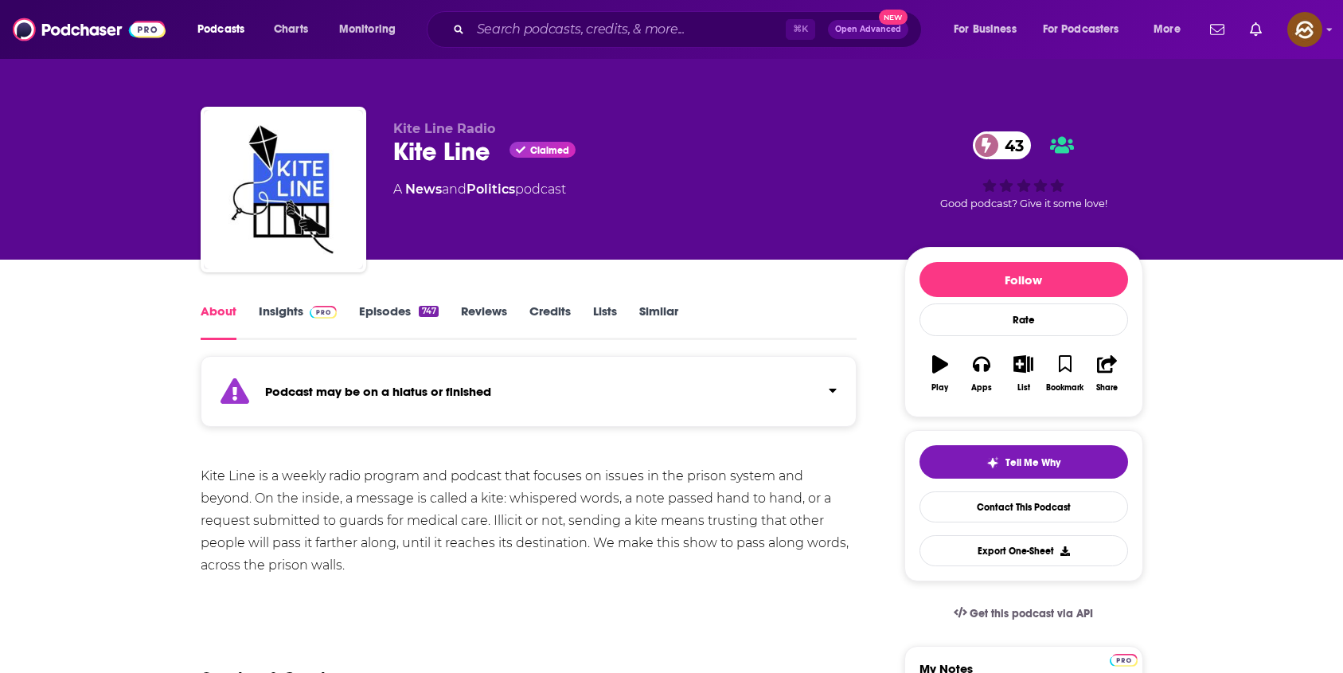
click at [422, 157] on div "Kite Line Claimed 43" at bounding box center [636, 151] width 486 height 31
drag, startPoint x: 420, startPoint y: 158, endPoint x: 463, endPoint y: 161, distance: 42.3
copy h1 "Kite Line"
click at [463, 161] on div "Kite Line Claimed 43" at bounding box center [636, 151] width 486 height 31
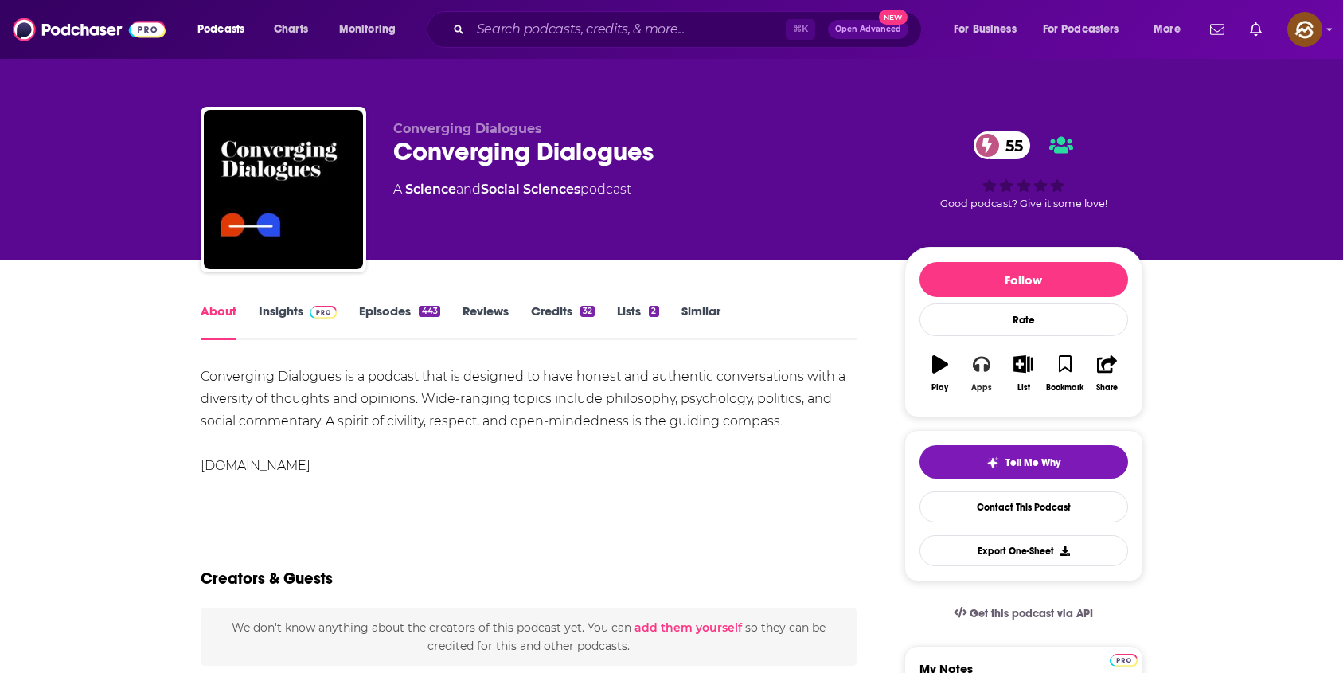
click at [986, 372] on icon "button" at bounding box center [982, 364] width 18 height 18
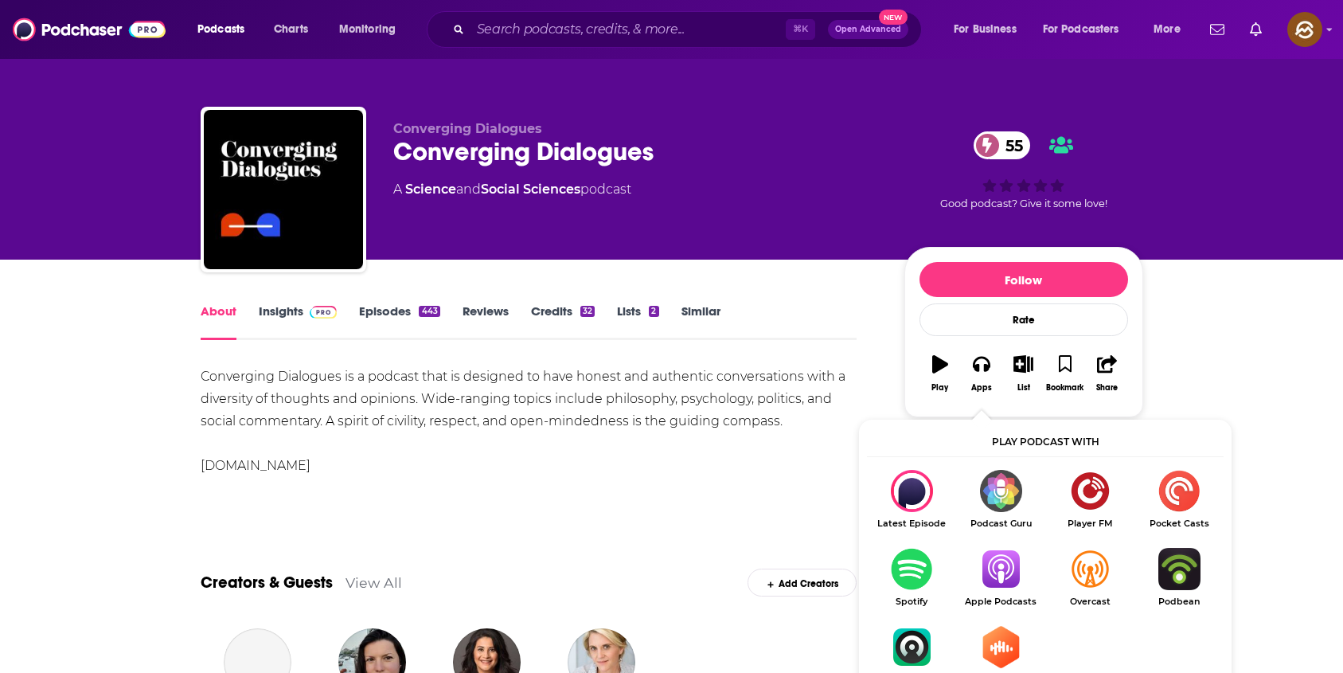
click at [991, 570] on img "Show Listen On dropdown" at bounding box center [1000, 569] width 89 height 42
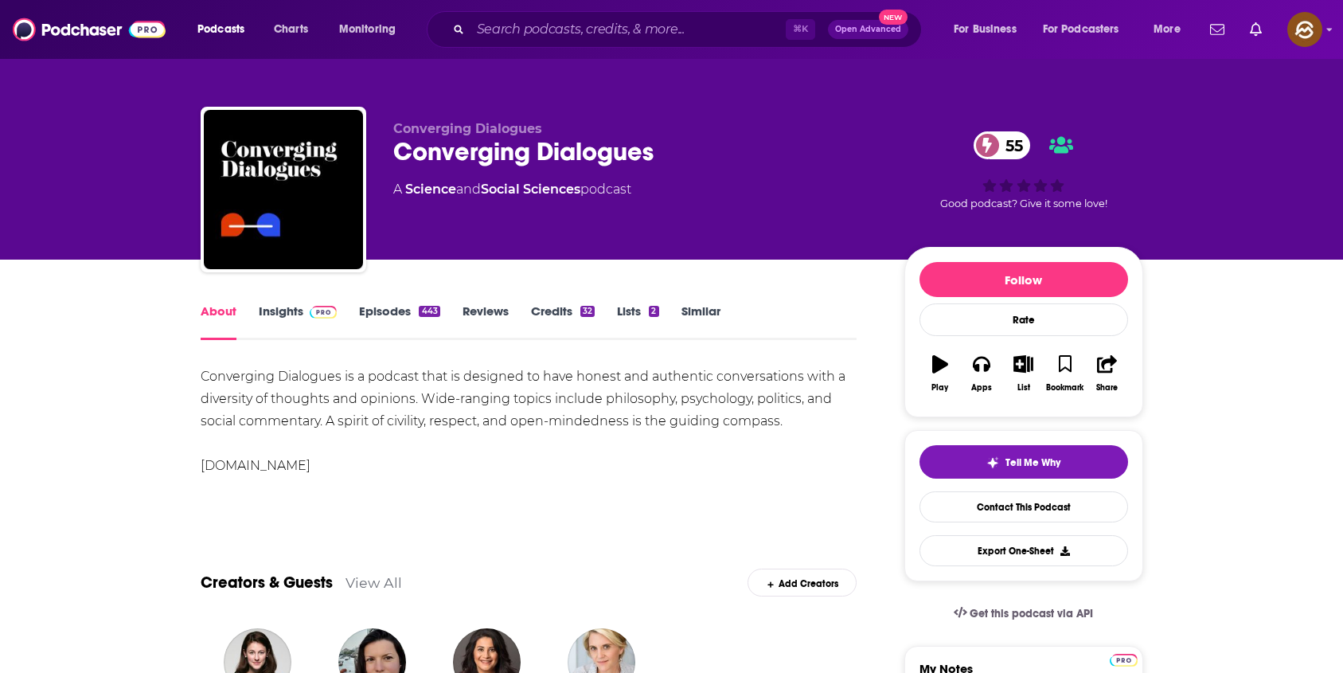
click at [476, 156] on div "Converging Dialogues 55" at bounding box center [636, 151] width 486 height 31
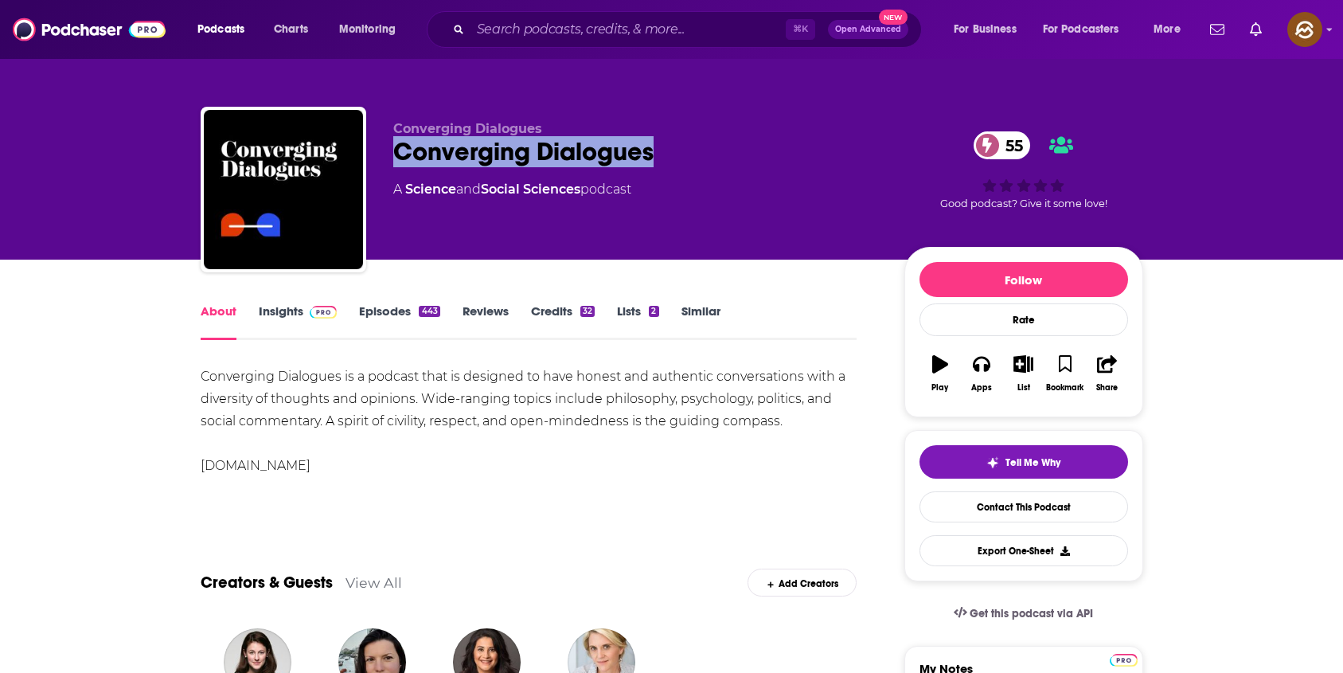
drag, startPoint x: 476, startPoint y: 156, endPoint x: 572, endPoint y: 155, distance: 96.3
copy h1 "Converging Dialogues"
click at [572, 155] on div "Converging Dialogues 55" at bounding box center [636, 151] width 486 height 31
click at [986, 363] on icon "button" at bounding box center [982, 364] width 18 height 18
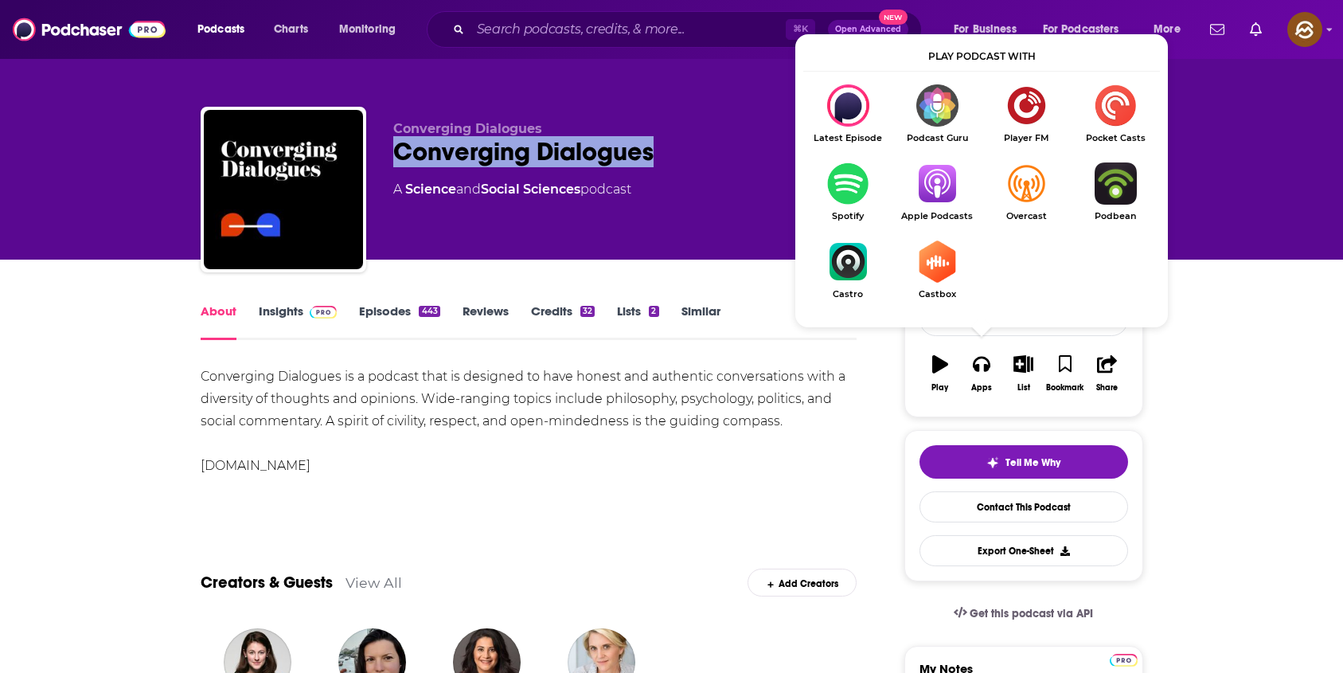
click at [933, 190] on img "Show Listen On dropdown" at bounding box center [936, 183] width 89 height 42
